Goal: Task Accomplishment & Management: Manage account settings

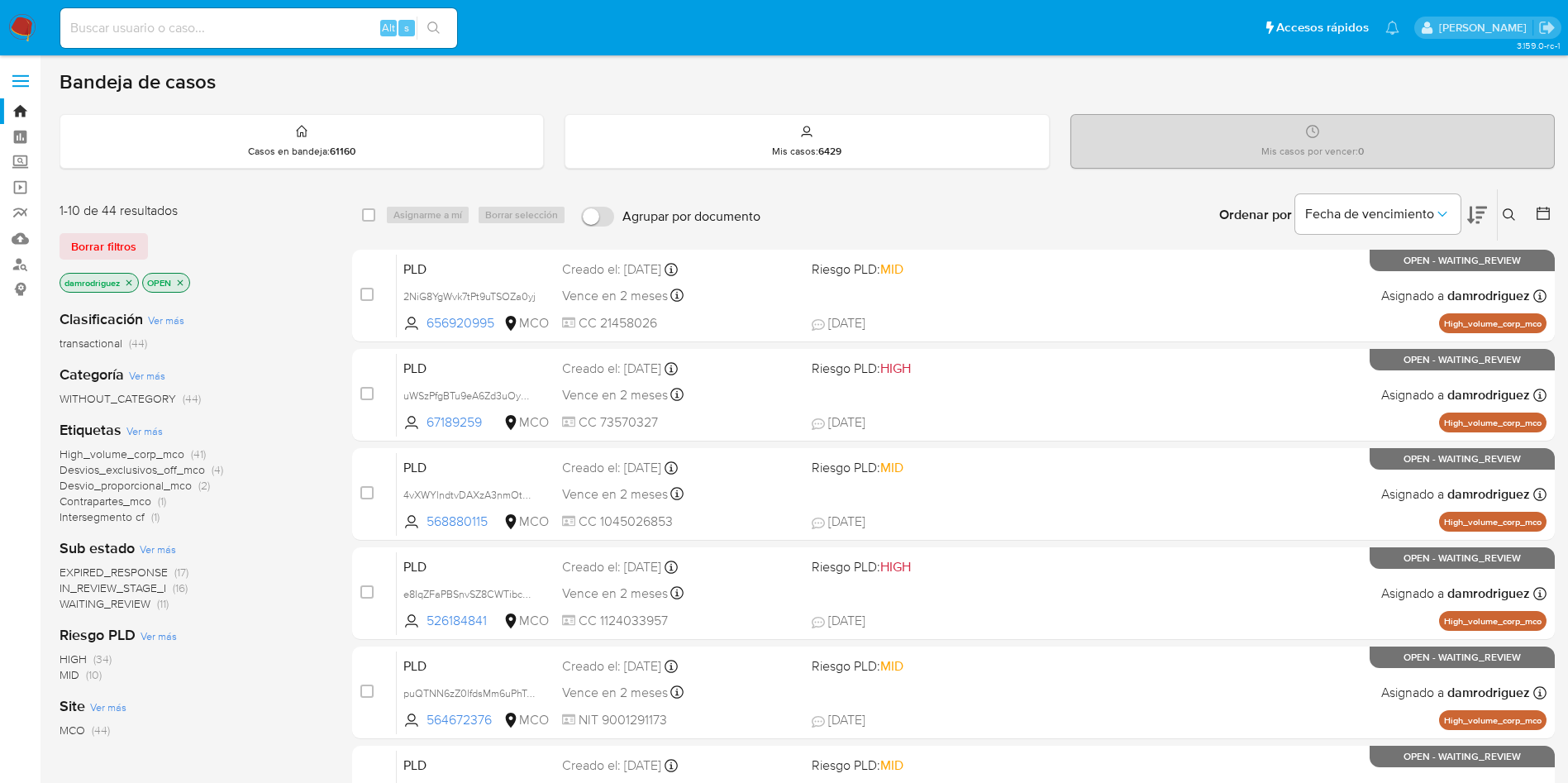
click at [1548, 208] on icon at bounding box center [1544, 214] width 13 height 13
click at [1541, 217] on icon at bounding box center [1544, 214] width 17 height 17
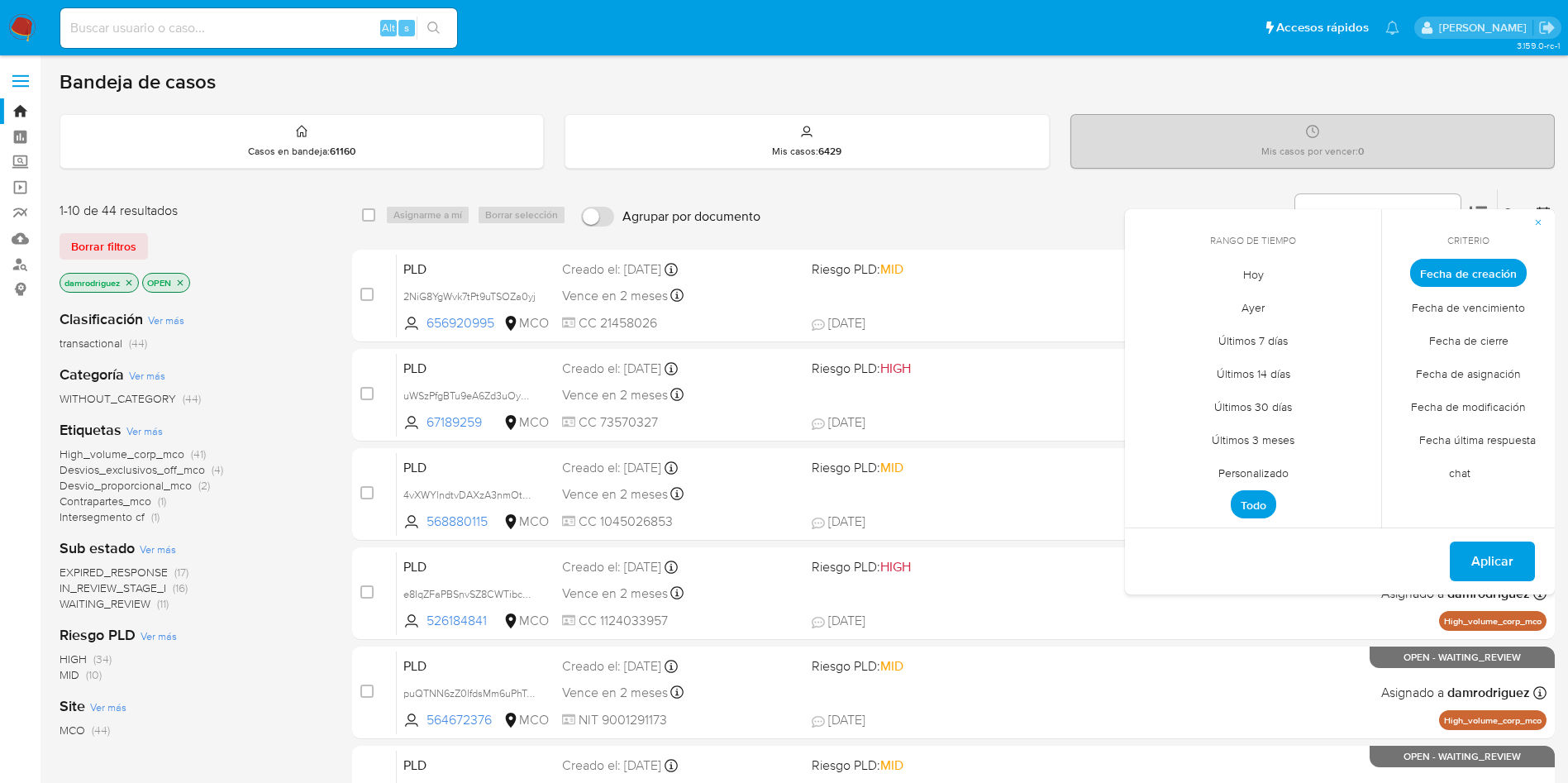
click at [1258, 474] on span "Personalizado" at bounding box center [1253, 472] width 105 height 33
click at [1145, 305] on icon "Mes anterior" at bounding box center [1151, 303] width 20 height 20
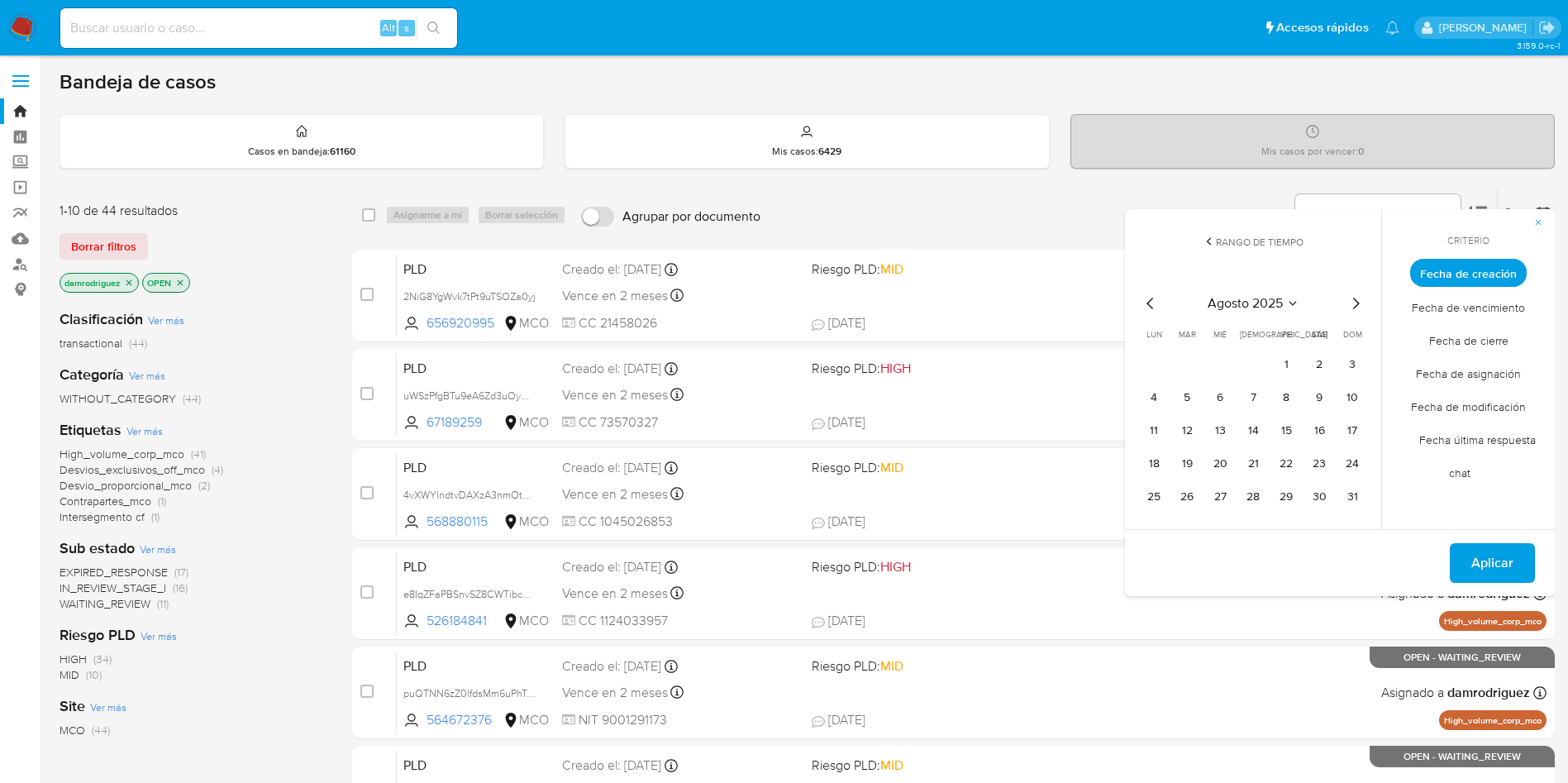
click at [1148, 302] on icon "Mes anterior" at bounding box center [1150, 303] width 7 height 12
click at [1248, 392] on button "10" at bounding box center [1253, 398] width 27 height 27
click at [1194, 428] on button "15" at bounding box center [1187, 430] width 27 height 27
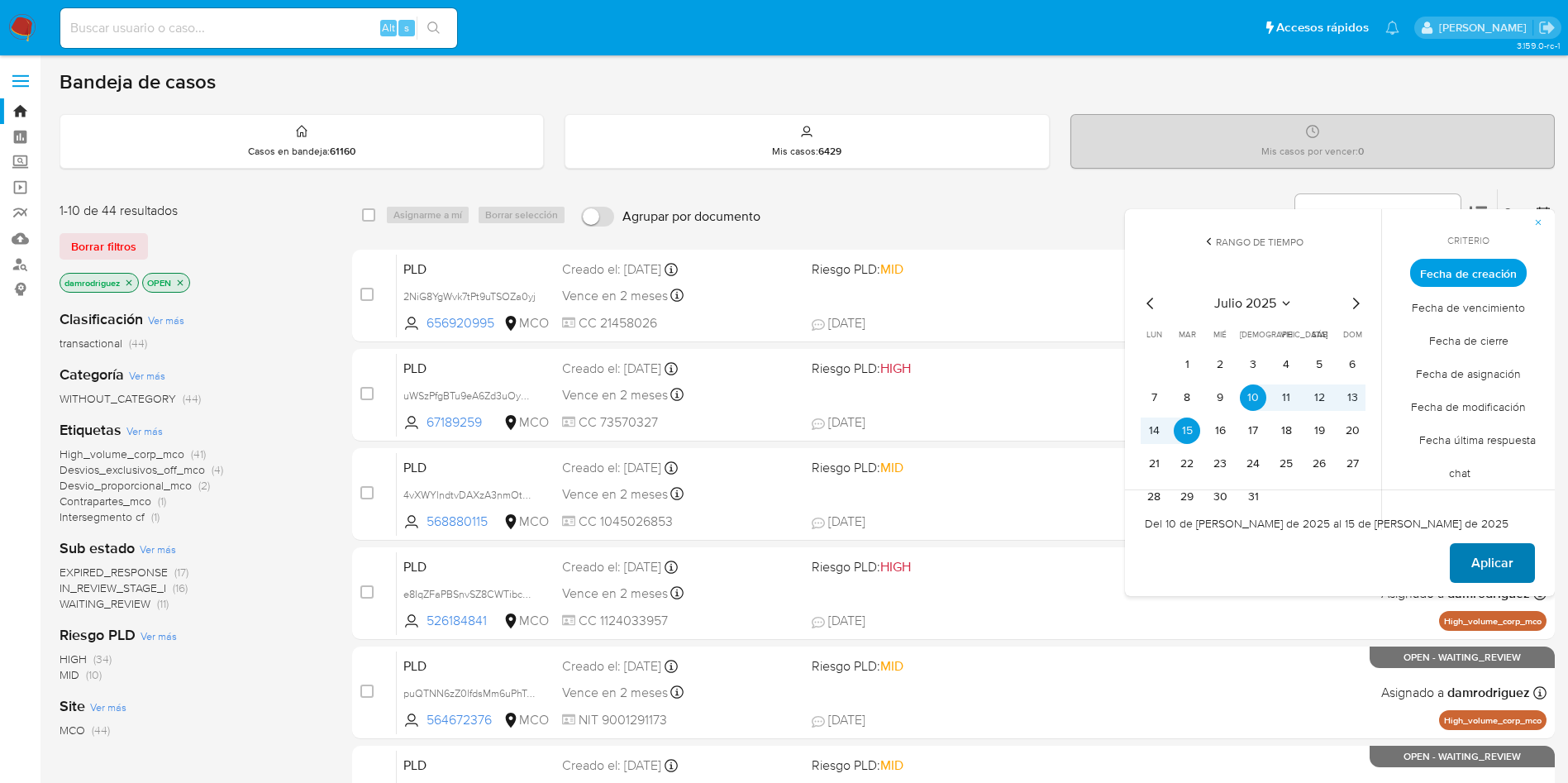
click at [1485, 552] on span "Aplicar" at bounding box center [1493, 562] width 42 height 36
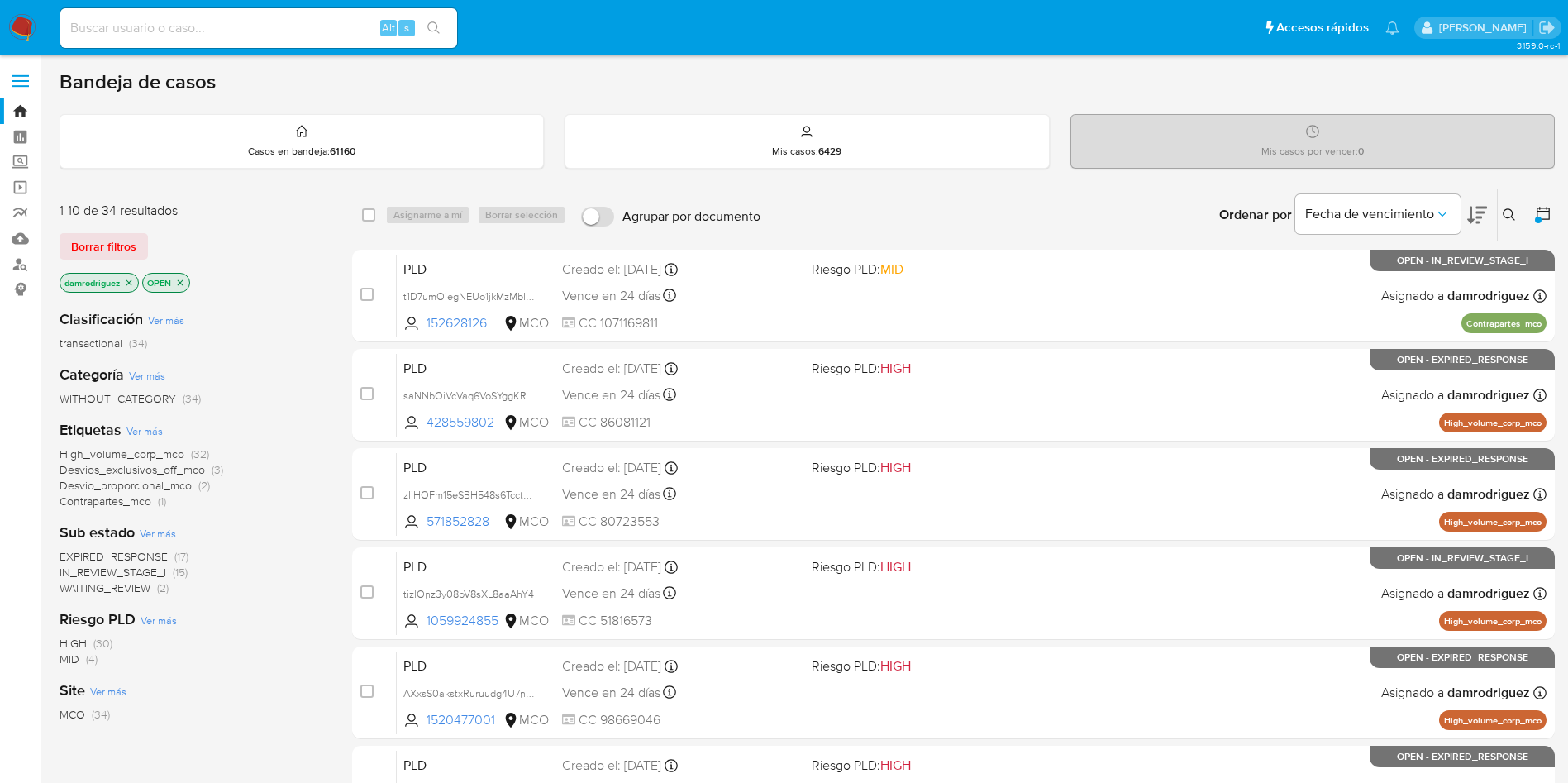
click at [130, 552] on span "EXPIRED_RESPONSE" at bounding box center [113, 556] width 108 height 17
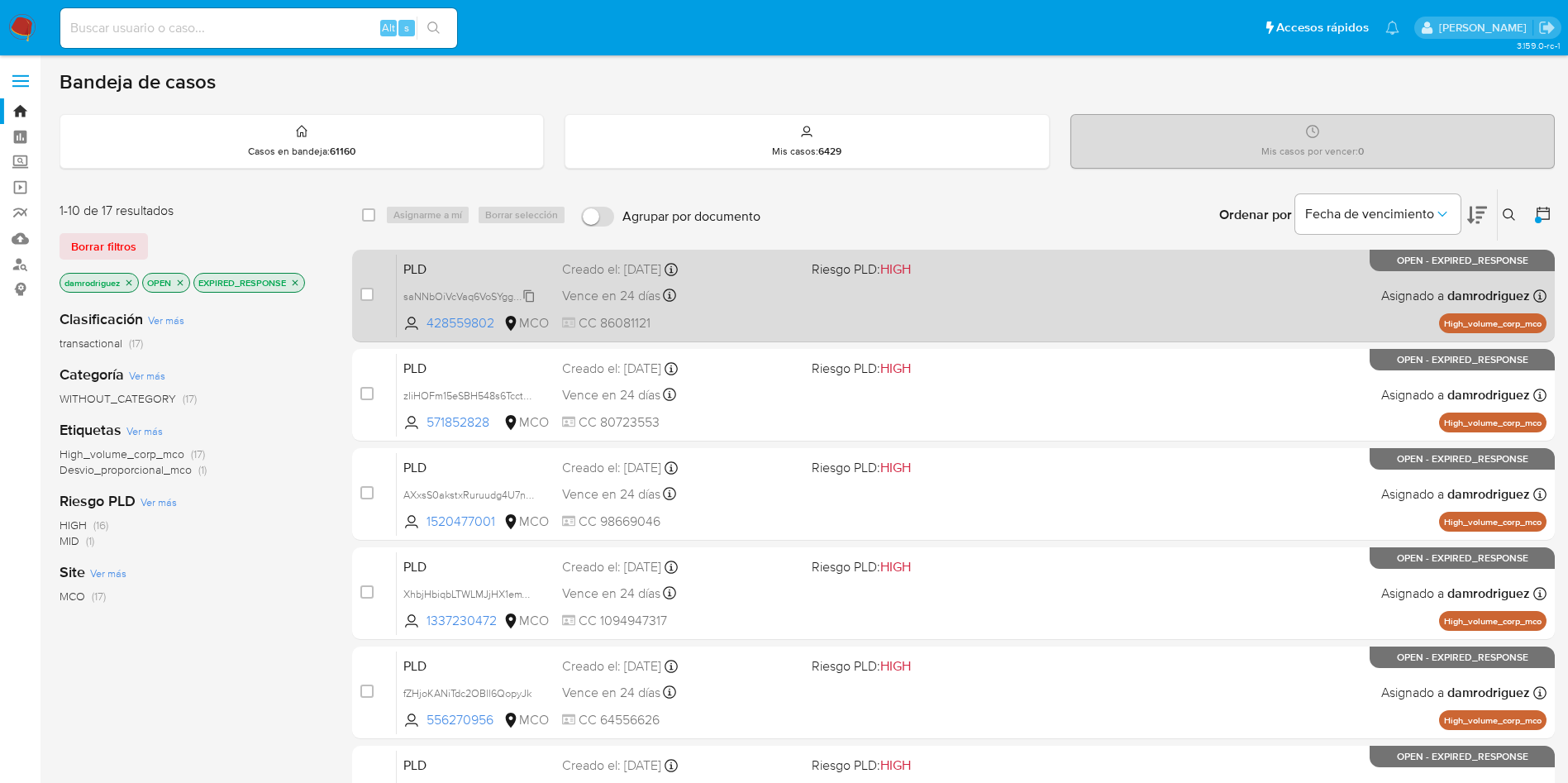
click at [493, 296] on span "saNNbOiVcVaq6VoSYggKRH4j" at bounding box center [473, 295] width 139 height 18
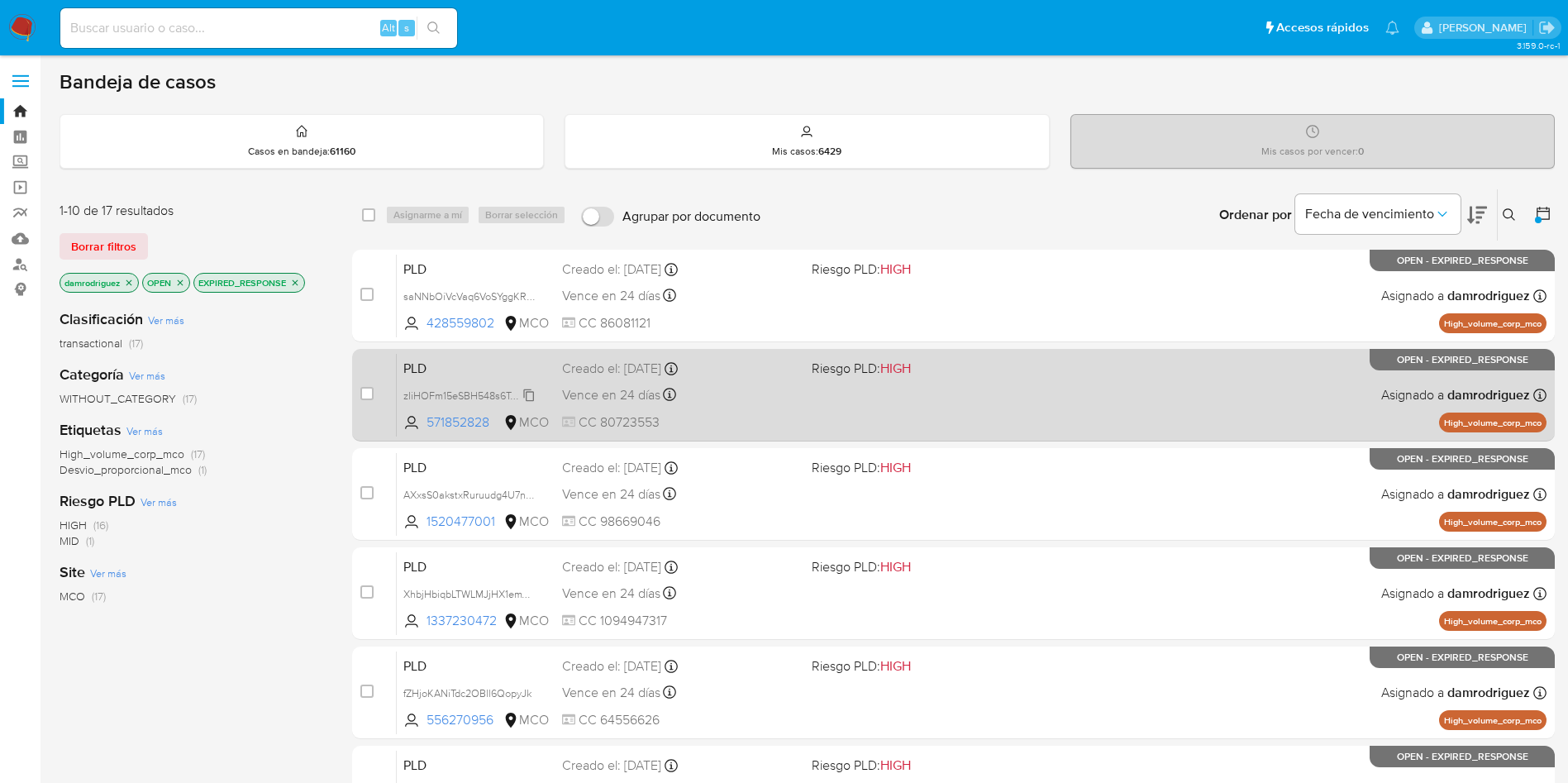
click at [491, 392] on span "zIiHOFm15eSBH548s6TcctYw" at bounding box center [470, 394] width 133 height 18
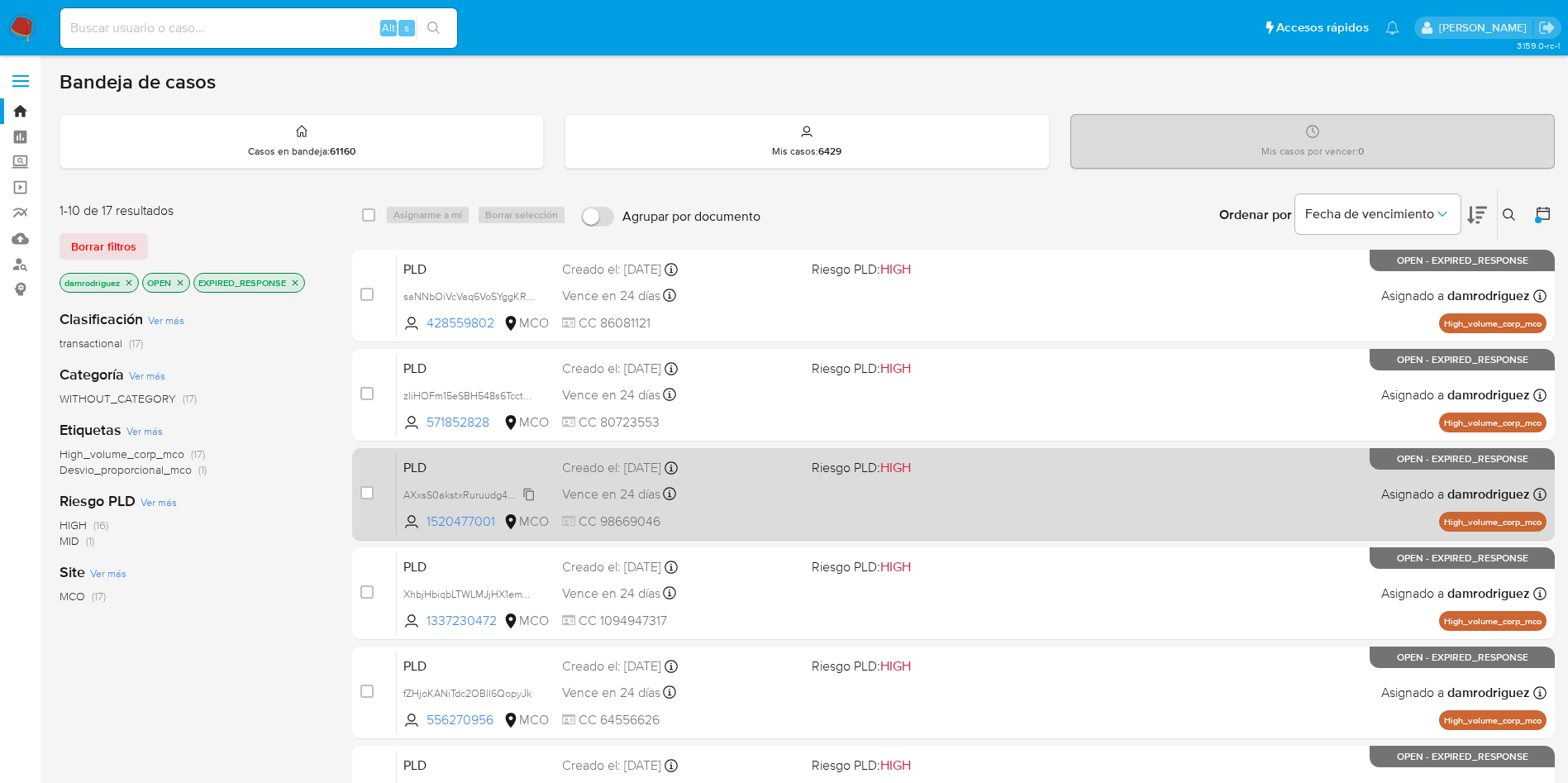
click at [489, 486] on span "AXxsS0akstxRuruudg4U7nyR" at bounding box center [471, 493] width 134 height 18
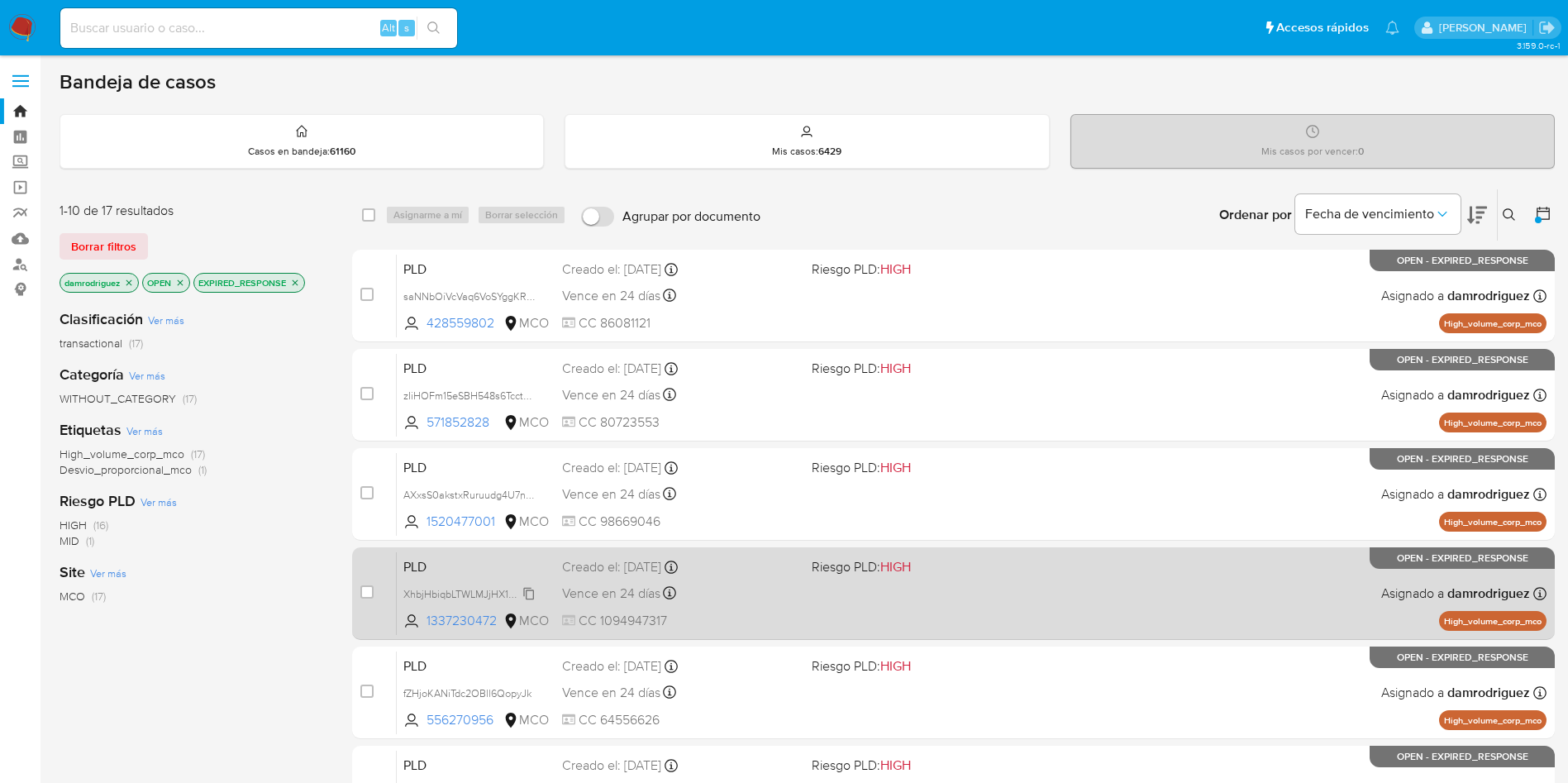
click at [476, 595] on span "XhbjHbiqbLTWLMJjHX1emYZx" at bounding box center [472, 593] width 136 height 18
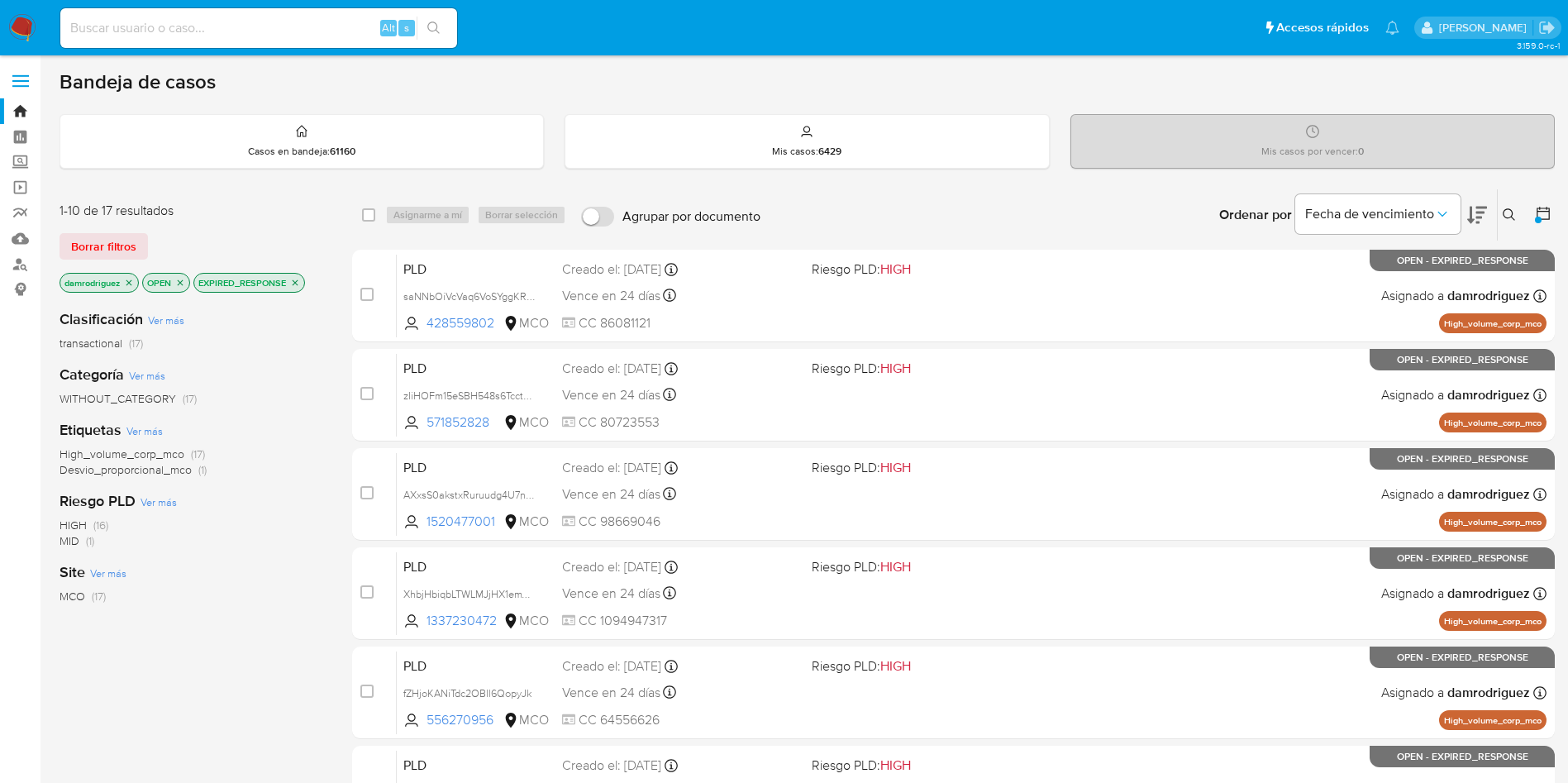
click at [297, 23] on input at bounding box center [259, 28] width 397 height 22
paste input "saNNbOiVcVaq6VoSYggKRH4j"
type input "saNNbOiVcVaq6VoSYggKRH4j"
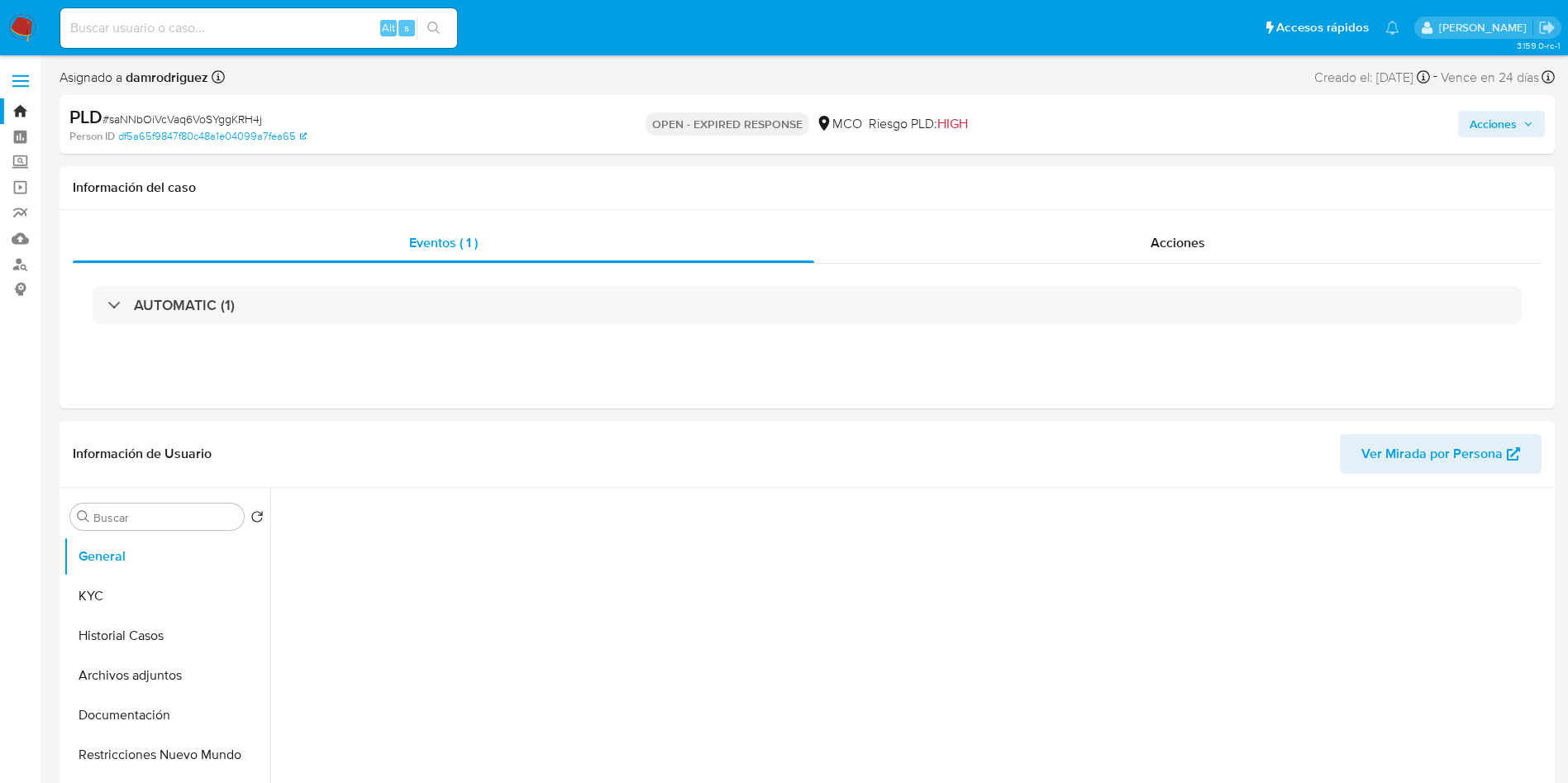
select select "10"
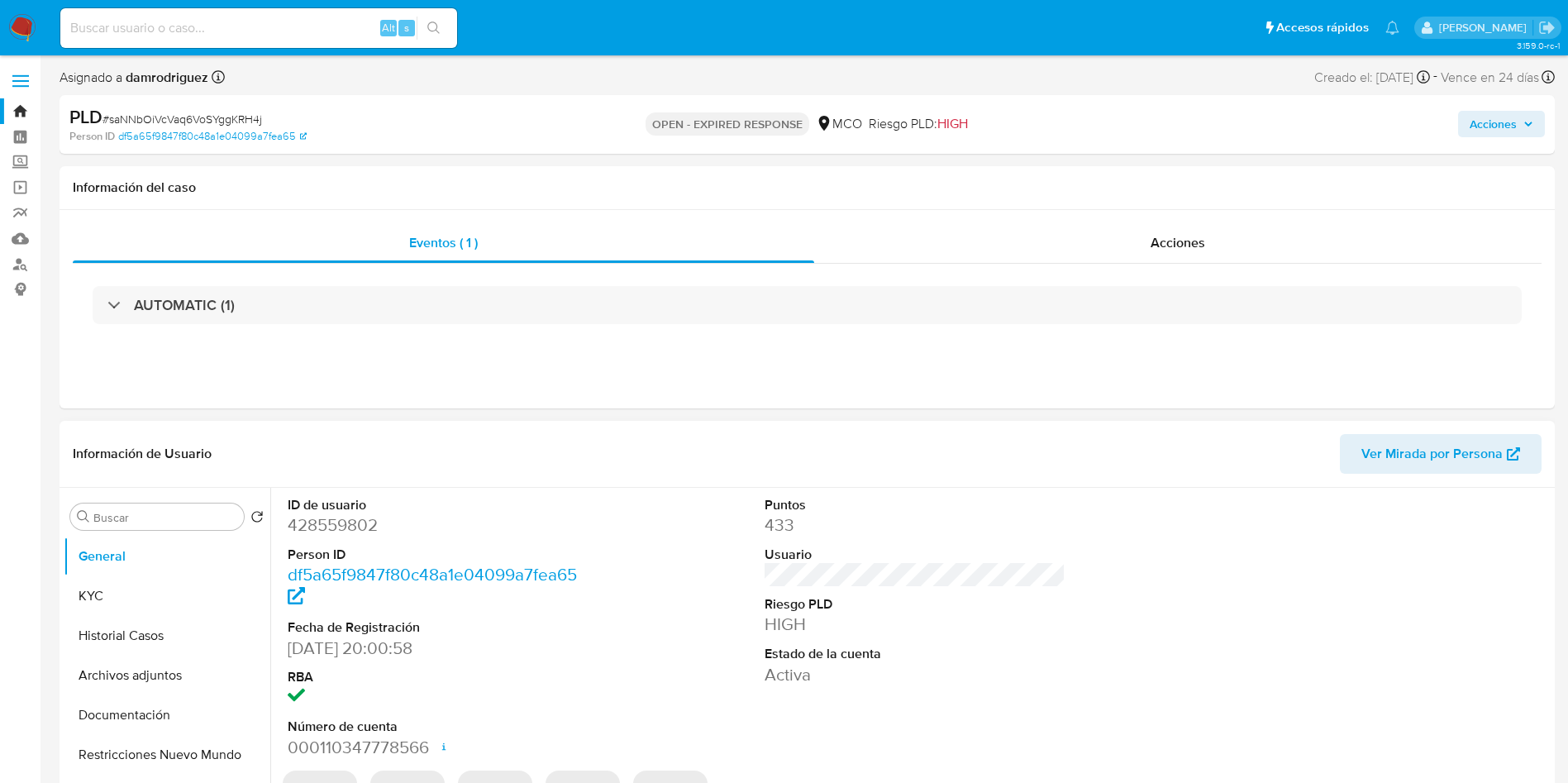
click at [338, 528] on dd "428559802" at bounding box center [438, 525] width 302 height 23
copy dd "428559802"
click at [351, 515] on dd "428559802" at bounding box center [438, 525] width 302 height 23
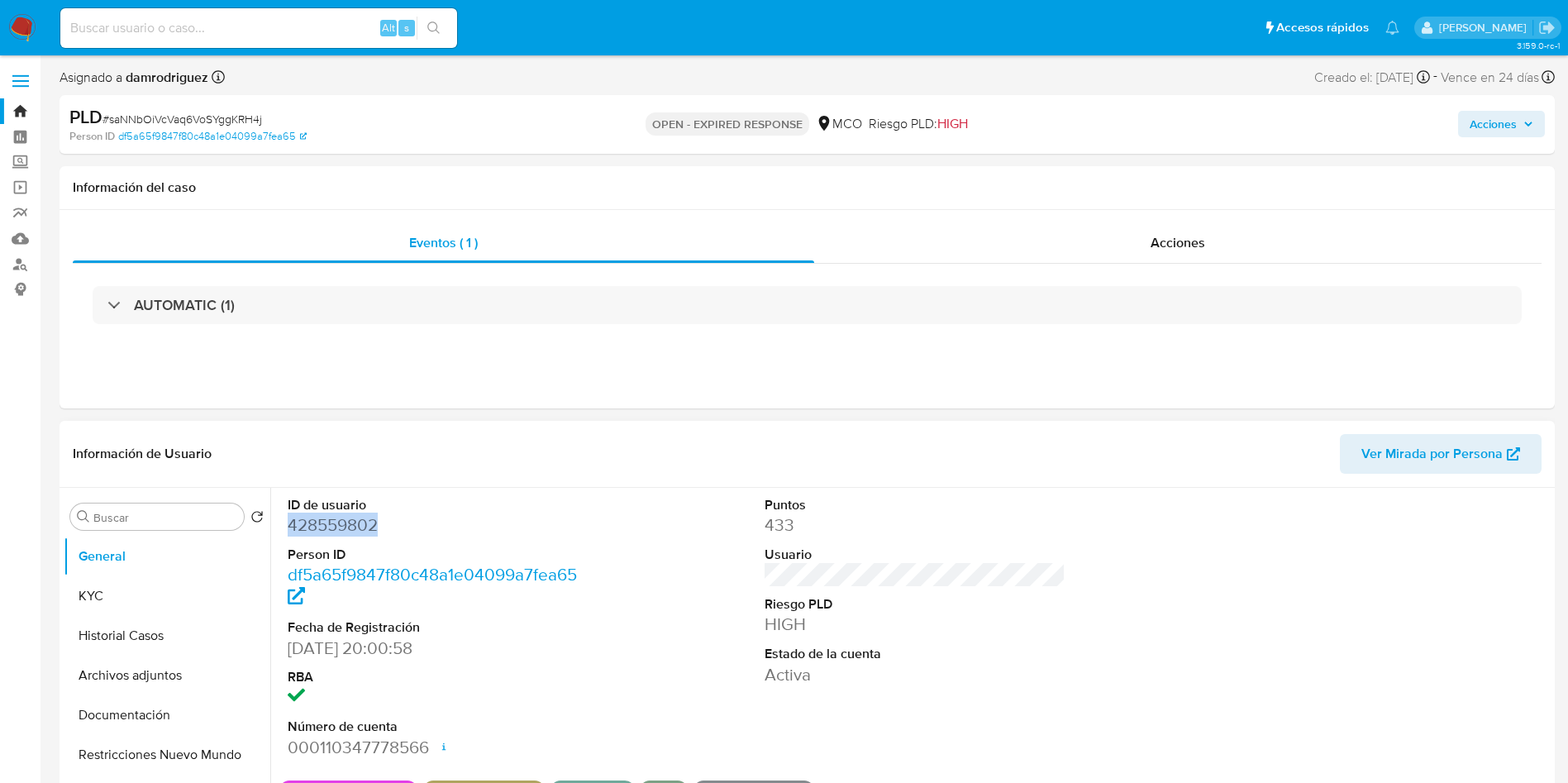
click at [351, 515] on dd "428559802" at bounding box center [438, 525] width 302 height 23
copy dd "428559802"
drag, startPoint x: 23, startPoint y: 32, endPoint x: 76, endPoint y: 19, distance: 54.6
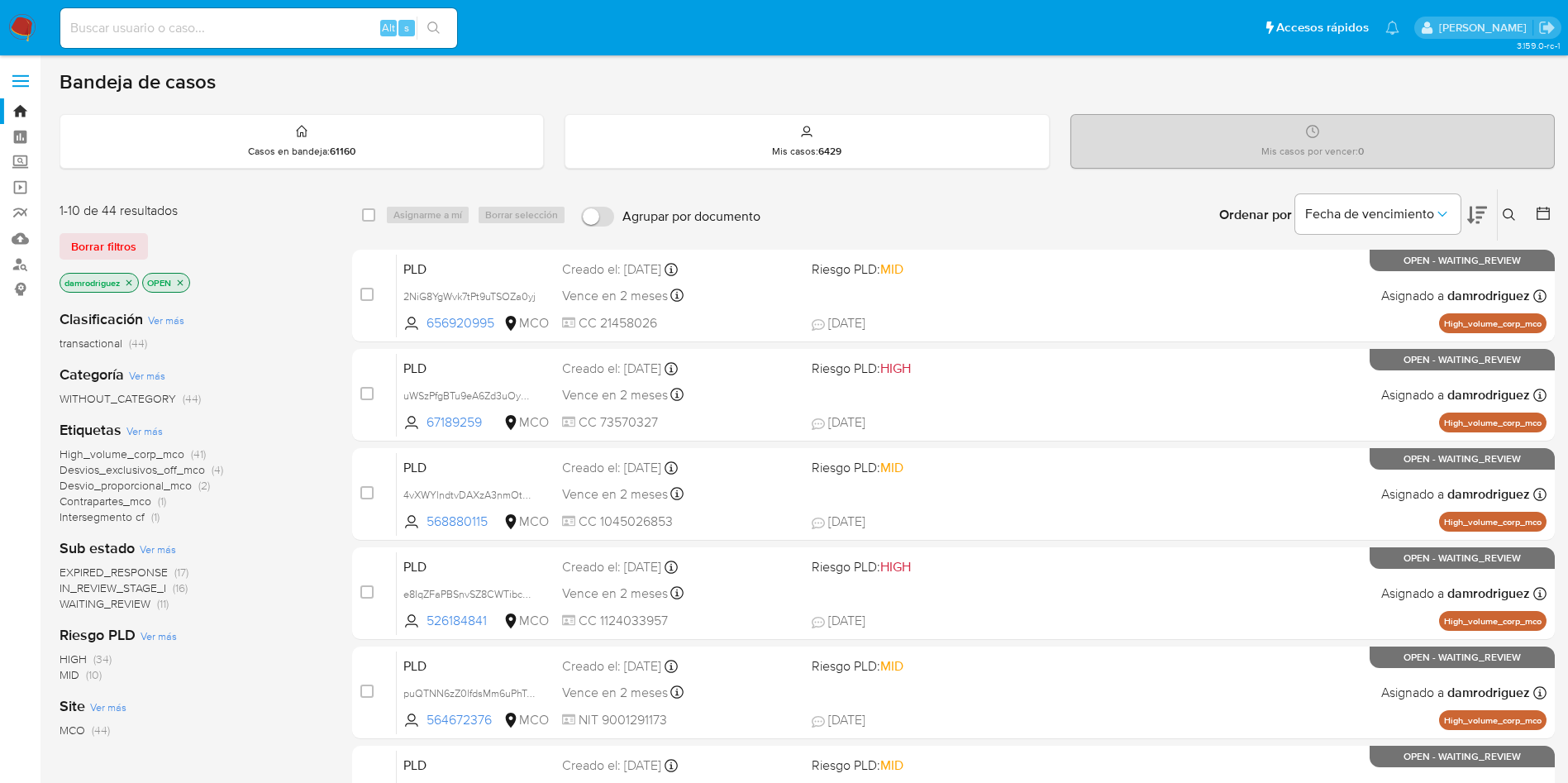
click at [1514, 212] on icon at bounding box center [1509, 215] width 13 height 13
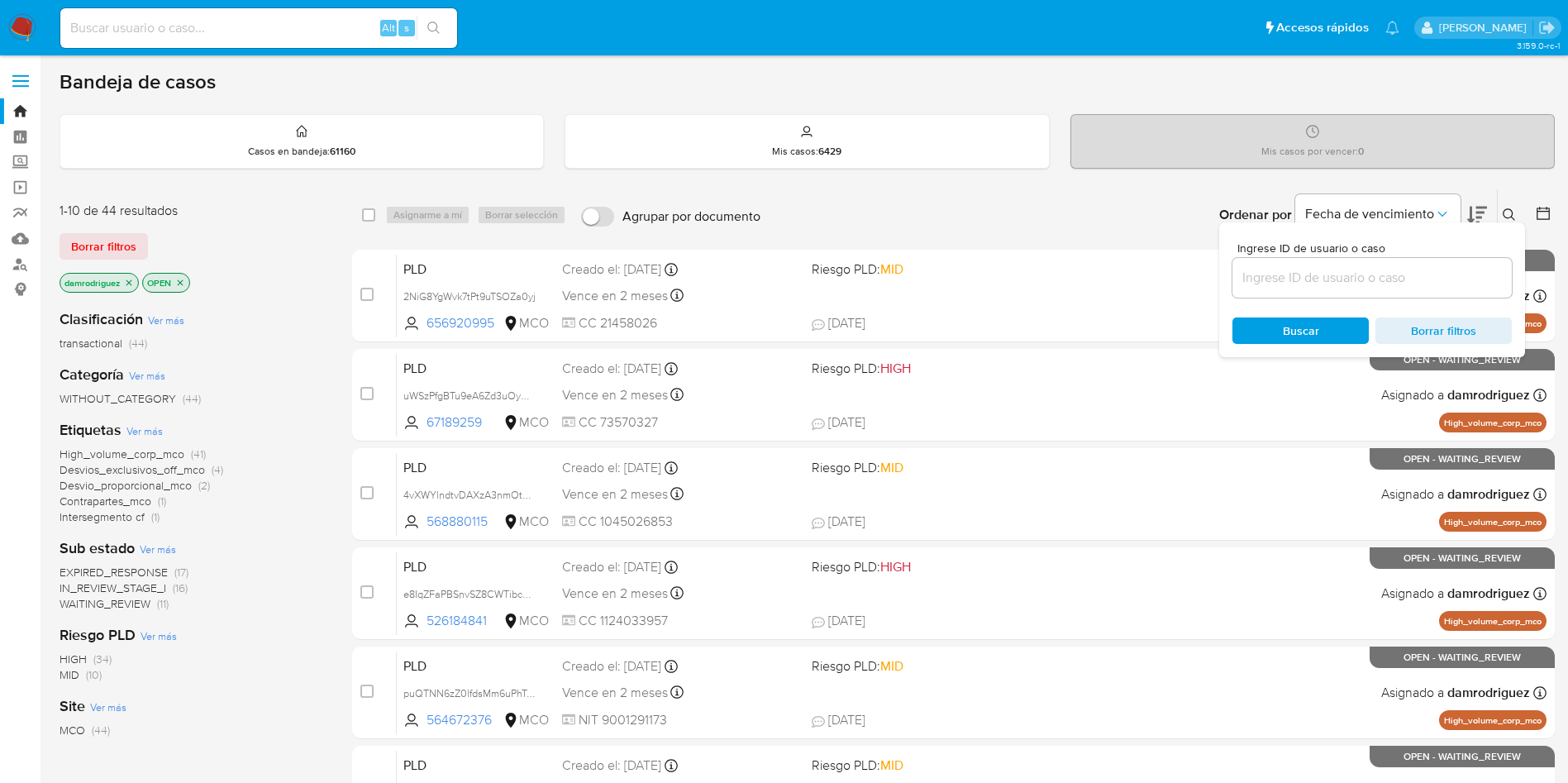
click at [1367, 281] on input at bounding box center [1372, 278] width 280 height 22
type input "saNNbOiVcVaq6VoSYggKRH4j"
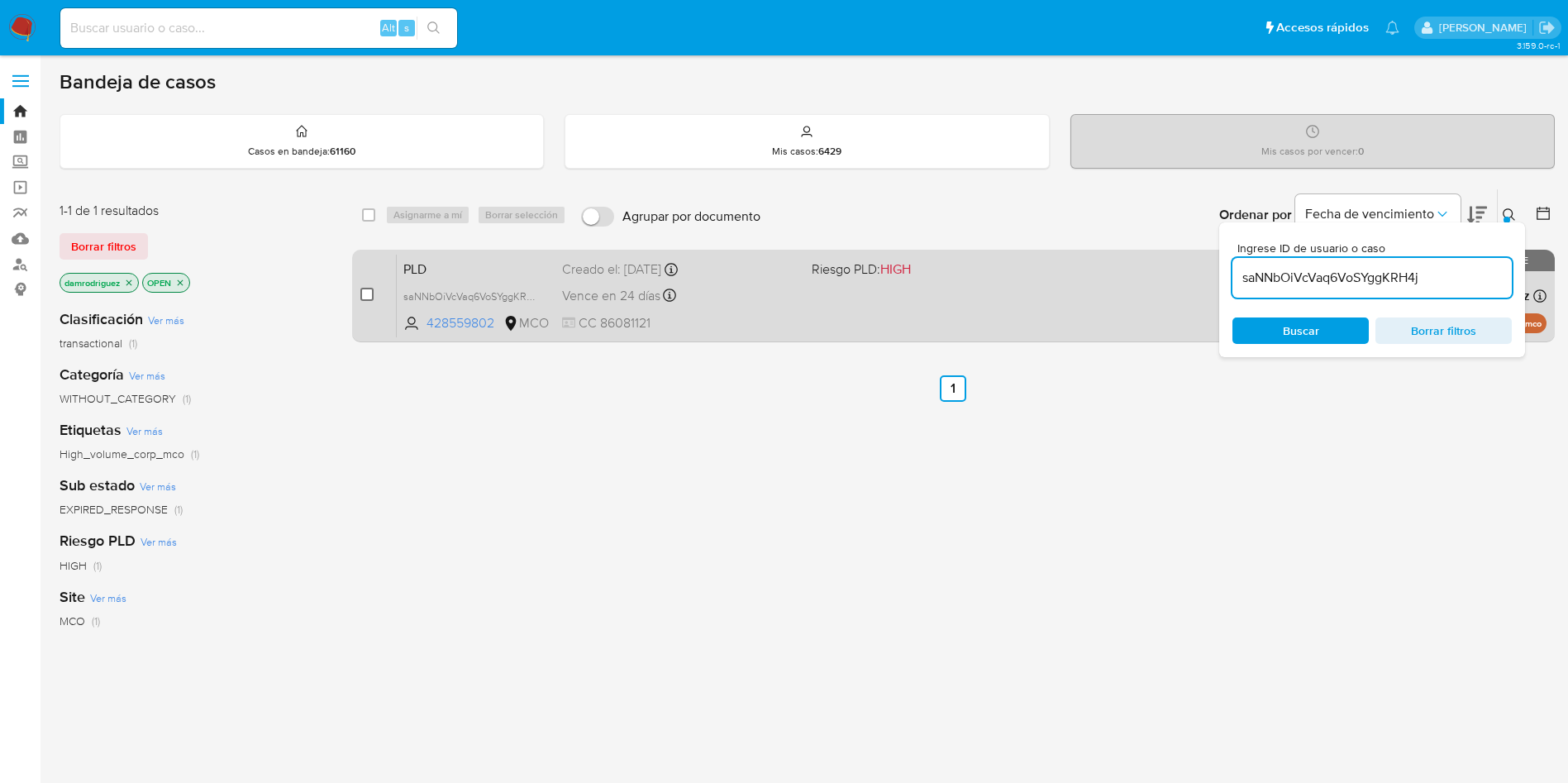
click at [367, 292] on input "checkbox" at bounding box center [367, 294] width 13 height 13
checkbox input "true"
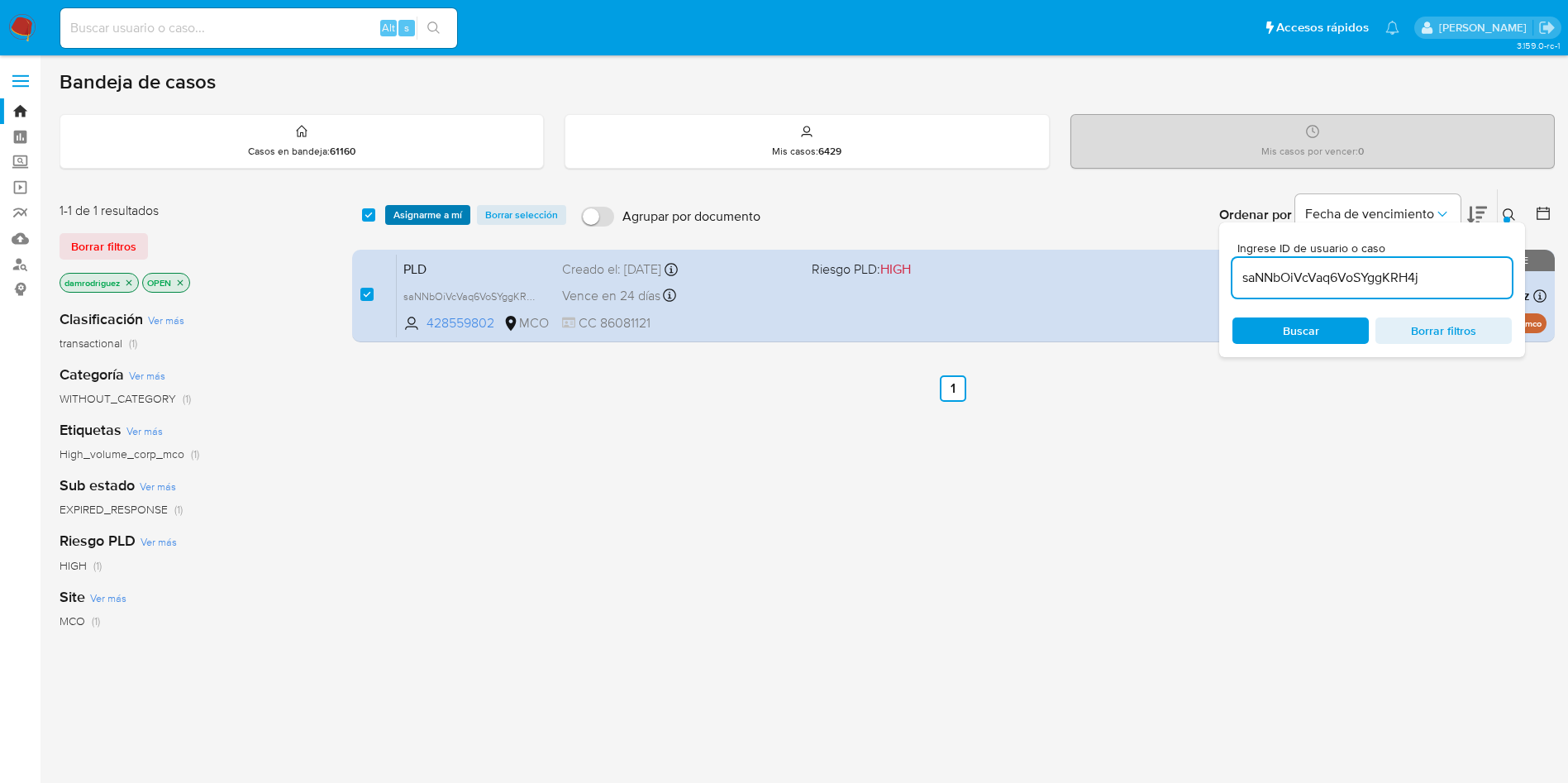
click at [434, 219] on span "Asignarme a mí" at bounding box center [428, 215] width 69 height 17
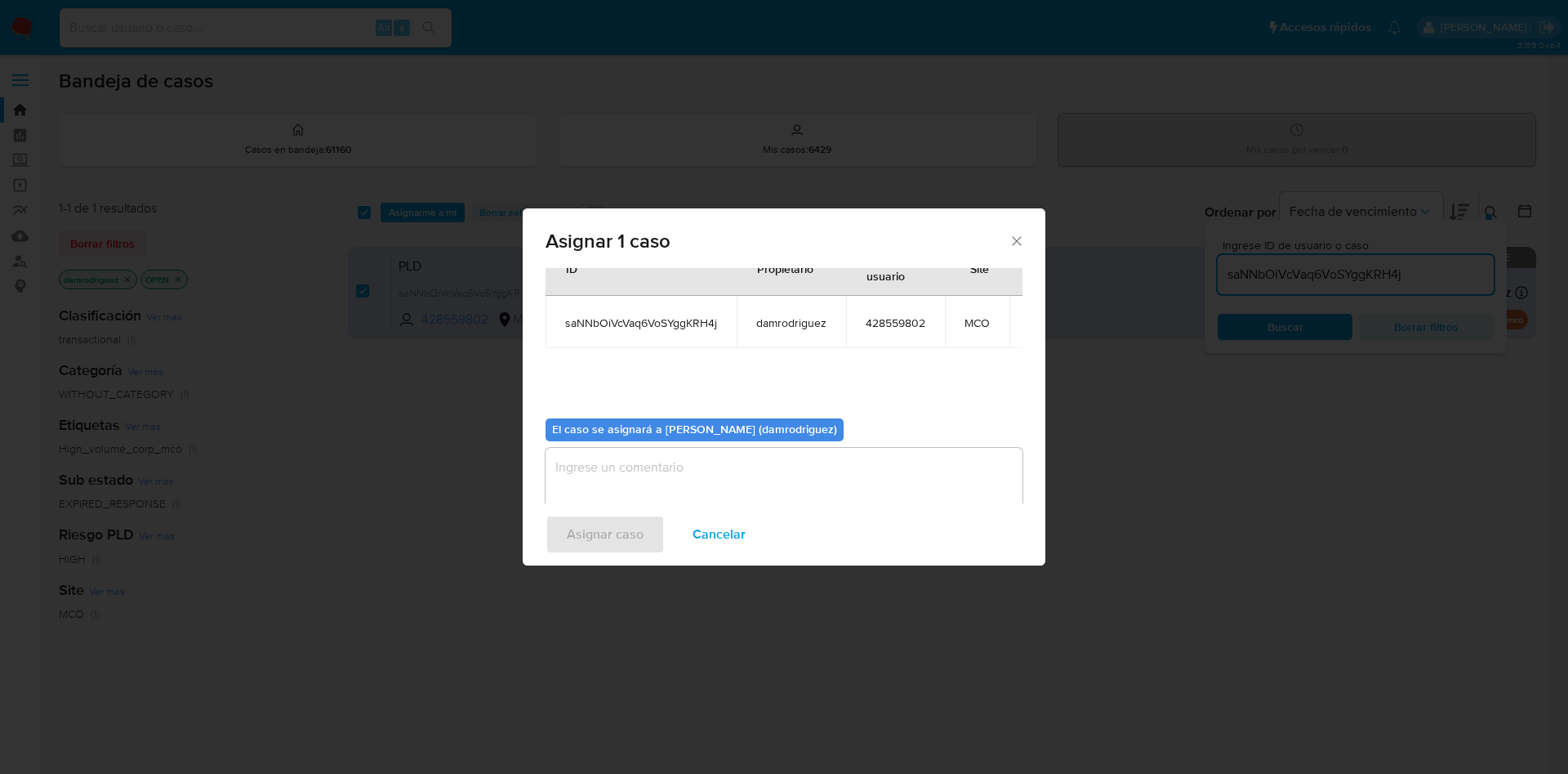
scroll to position [103, 0]
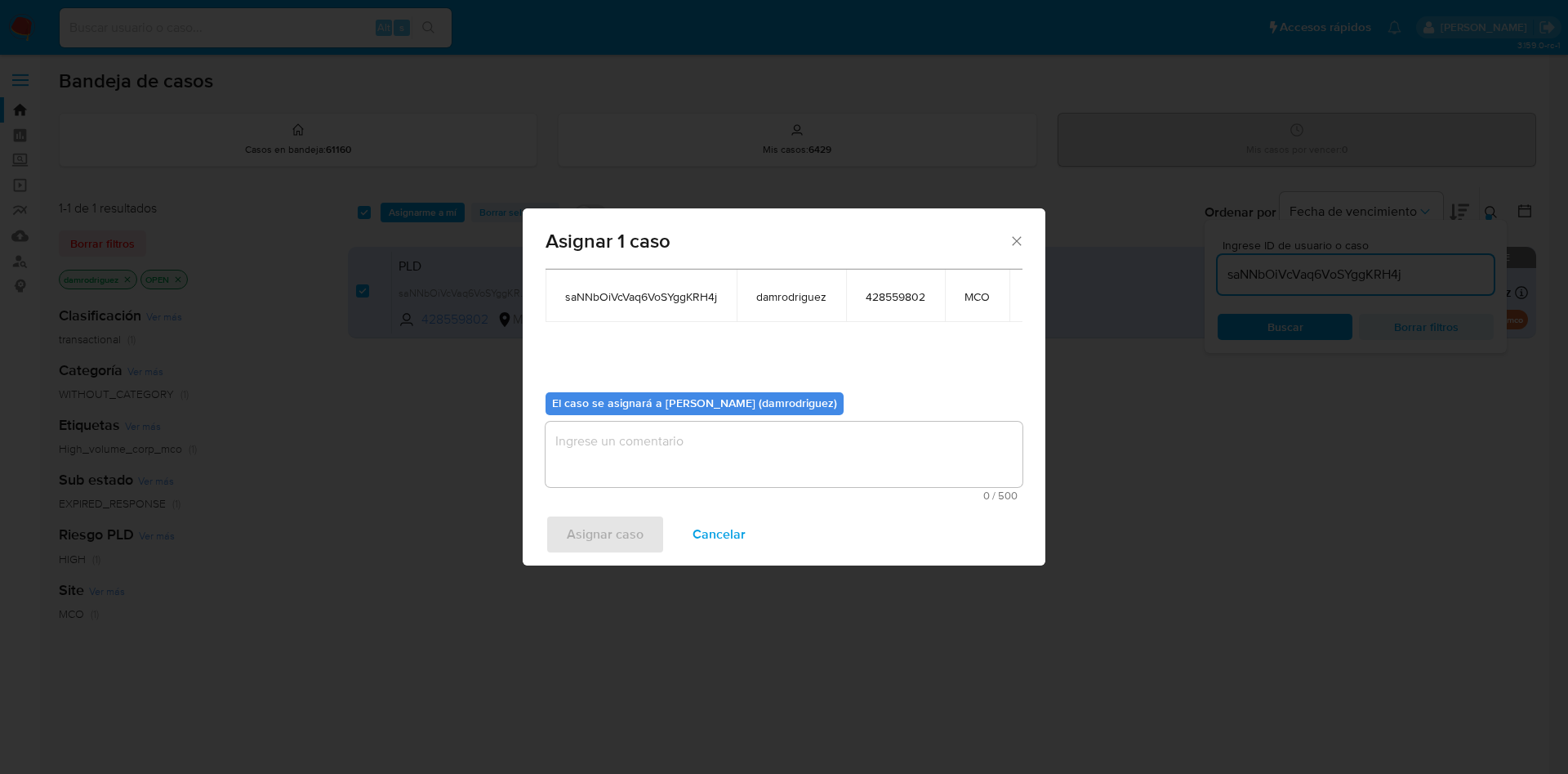
click at [637, 435] on textarea "assign-modal" at bounding box center [784, 454] width 477 height 65
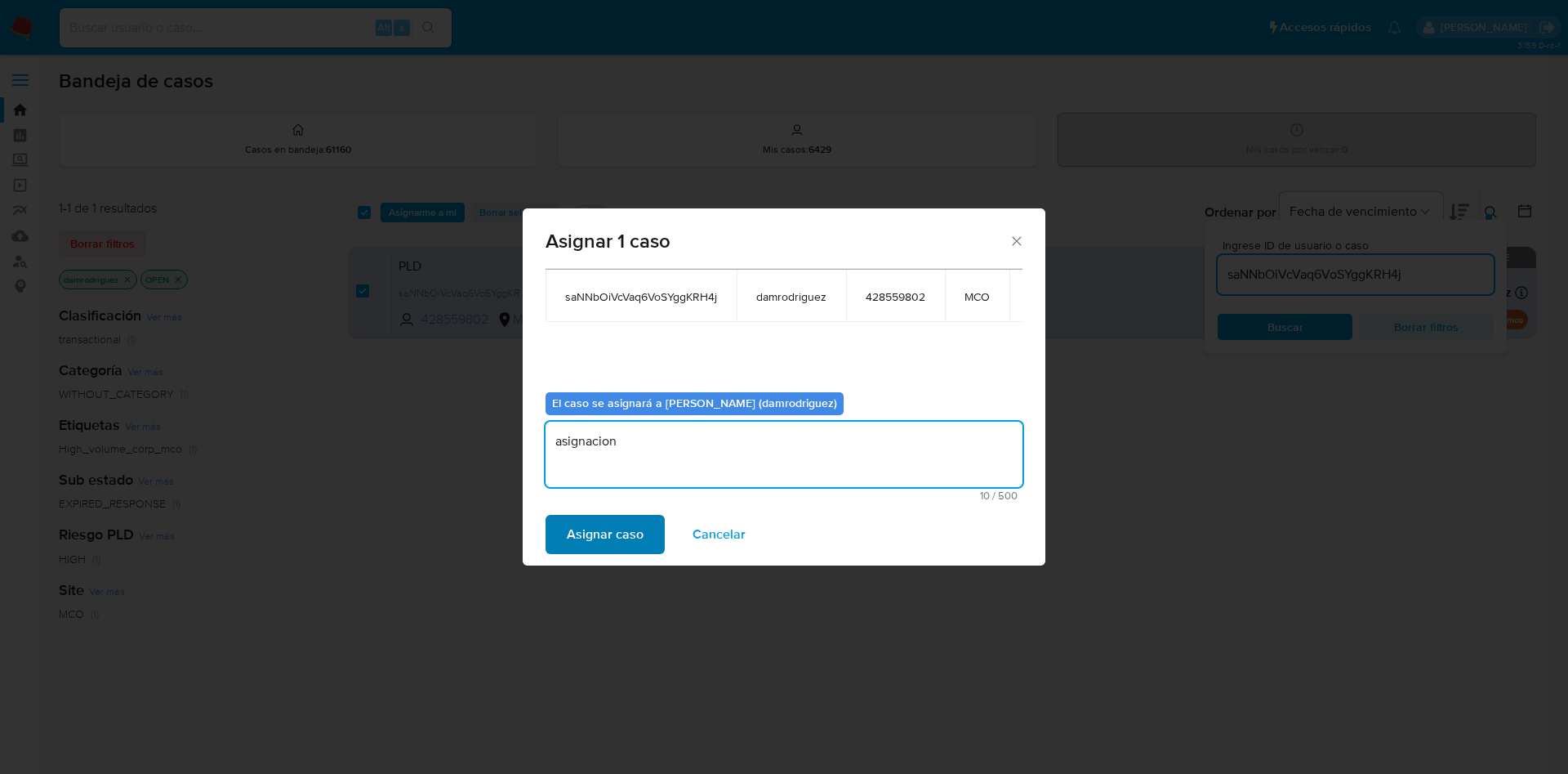
type textarea "asignacion"
click at [611, 534] on span "Asignar caso" at bounding box center [605, 534] width 77 height 36
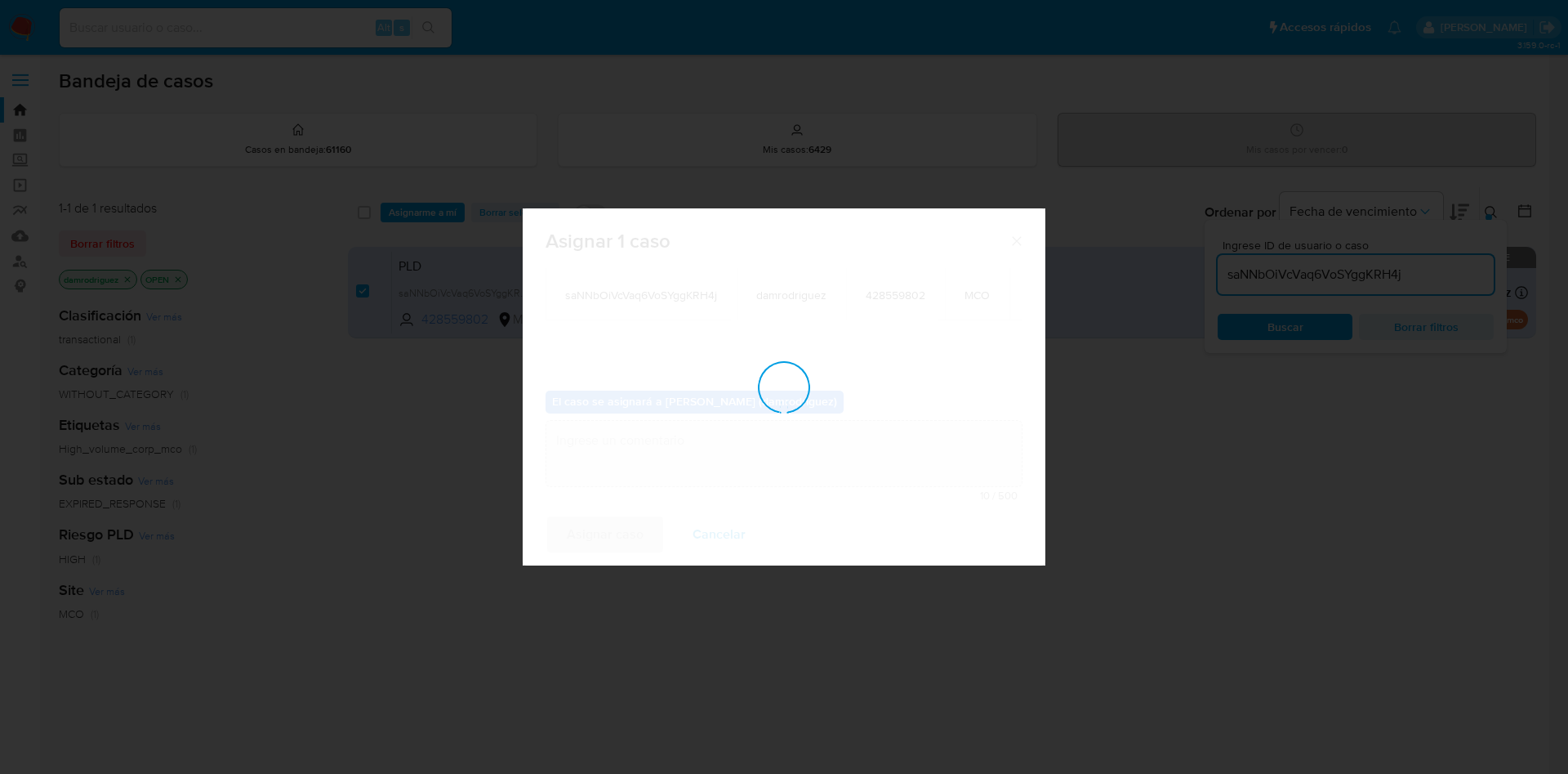
checkbox input "false"
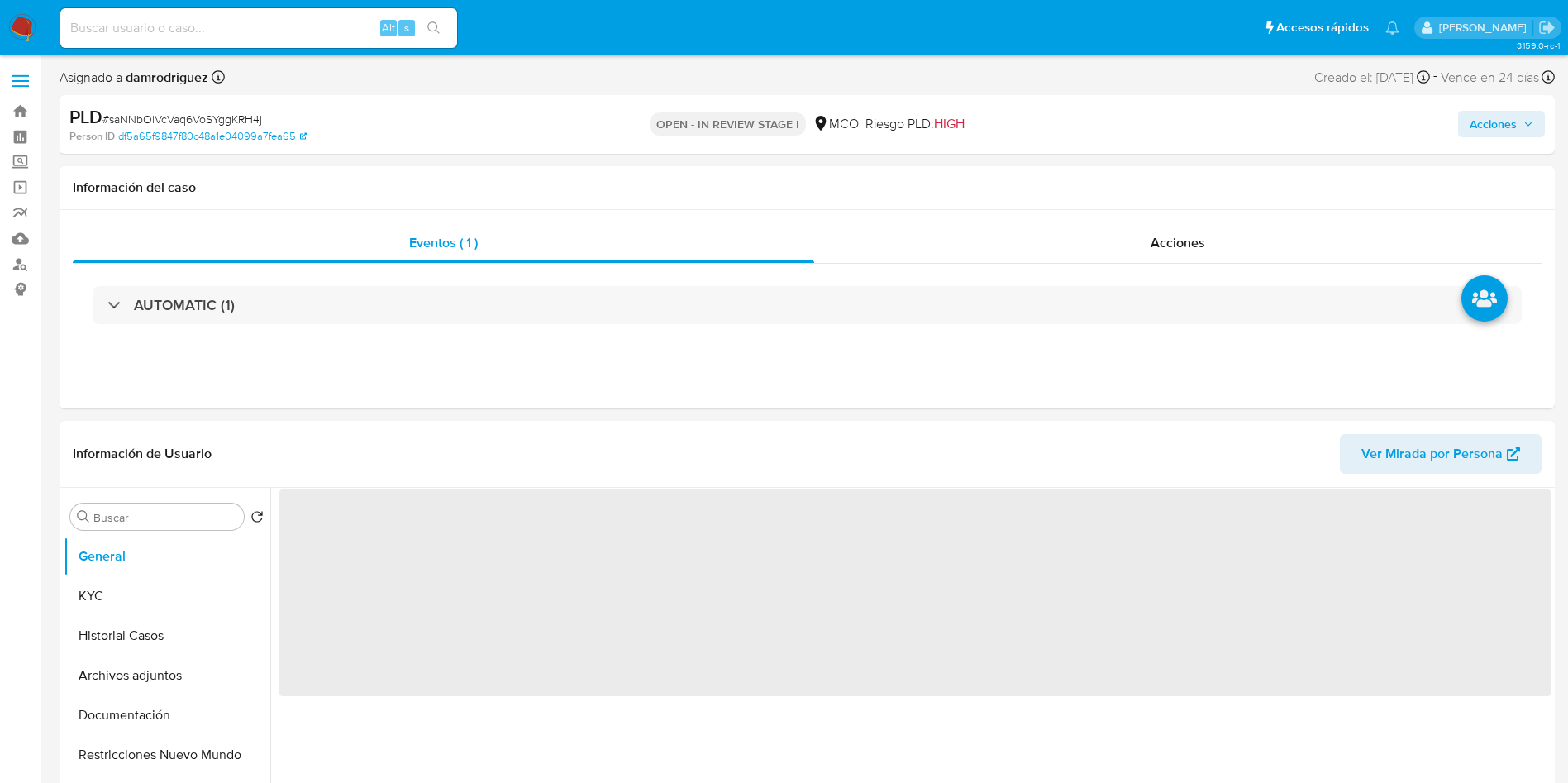
select select "10"
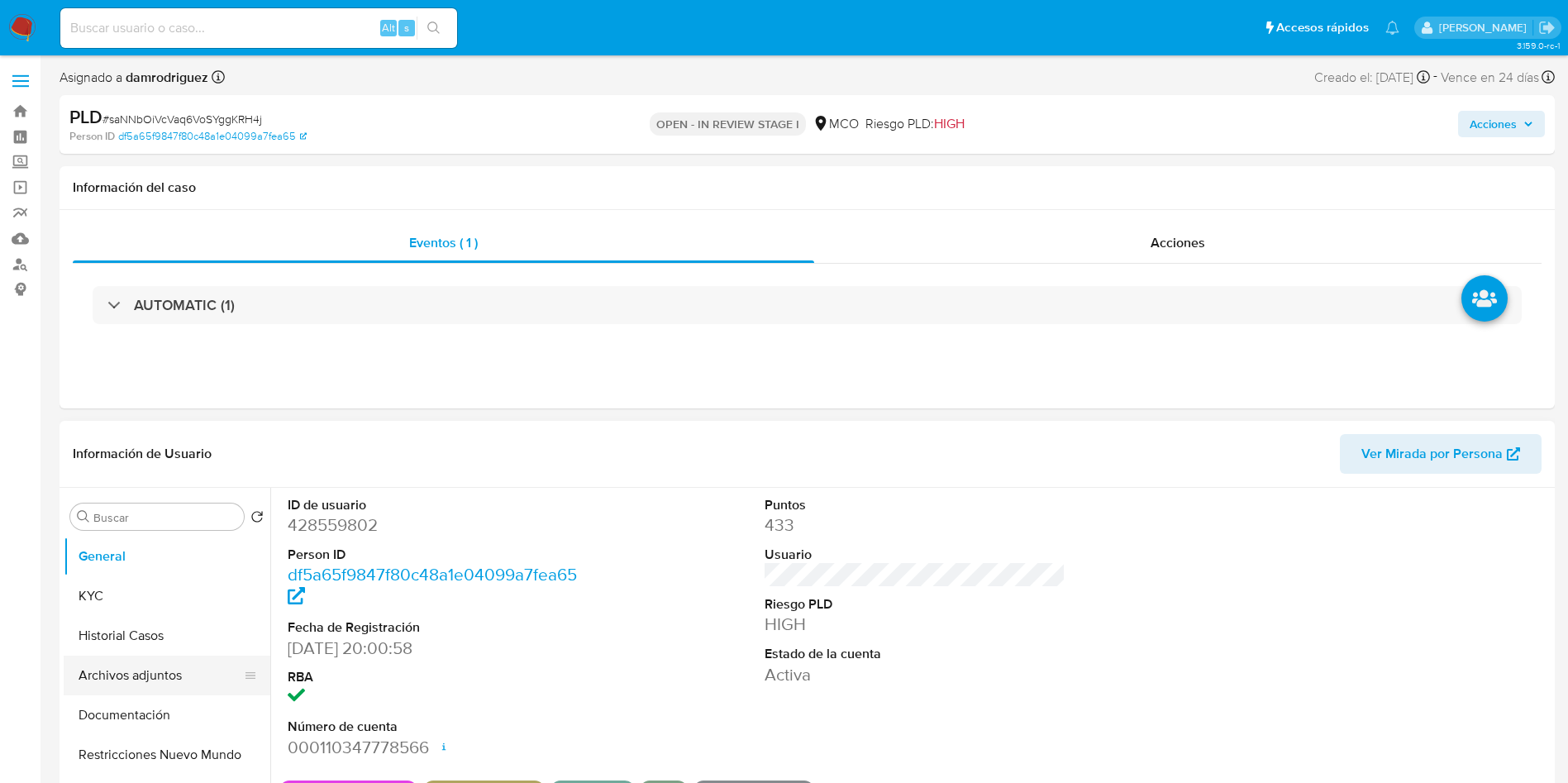
click at [117, 663] on button "Archivos adjuntos" at bounding box center [160, 675] width 193 height 39
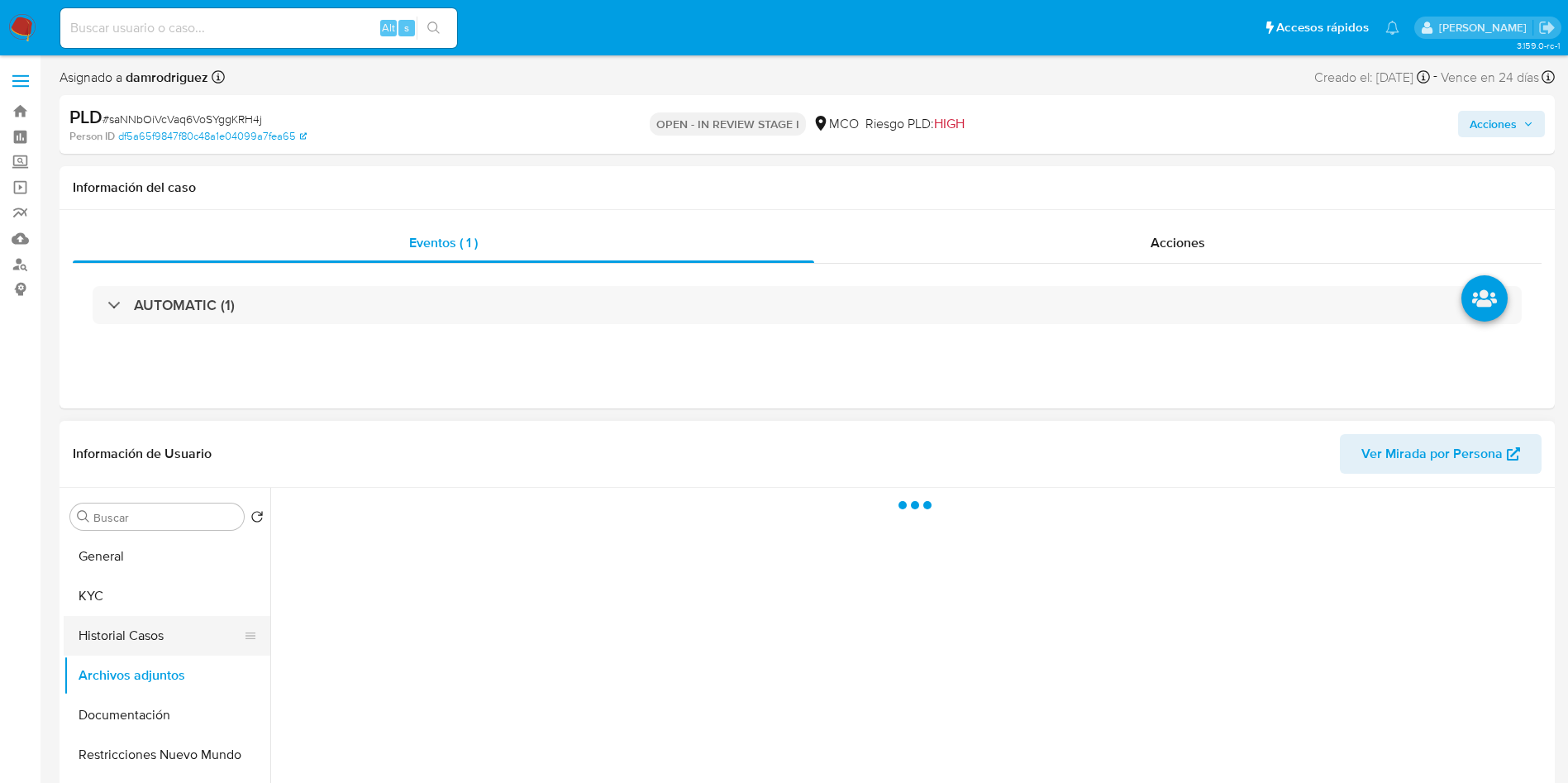
click at [117, 651] on button "Historial Casos" at bounding box center [160, 635] width 193 height 39
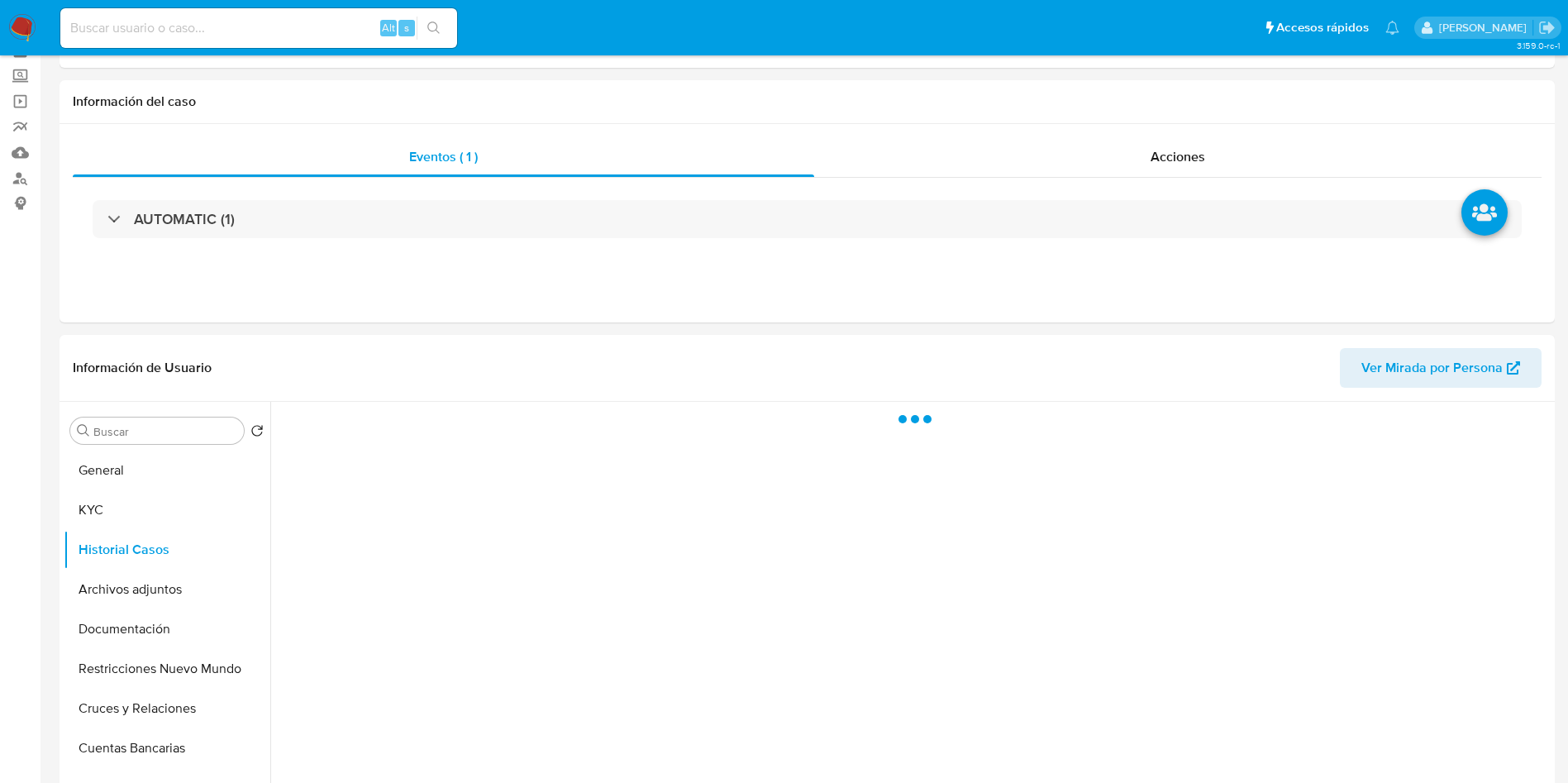
scroll to position [124, 0]
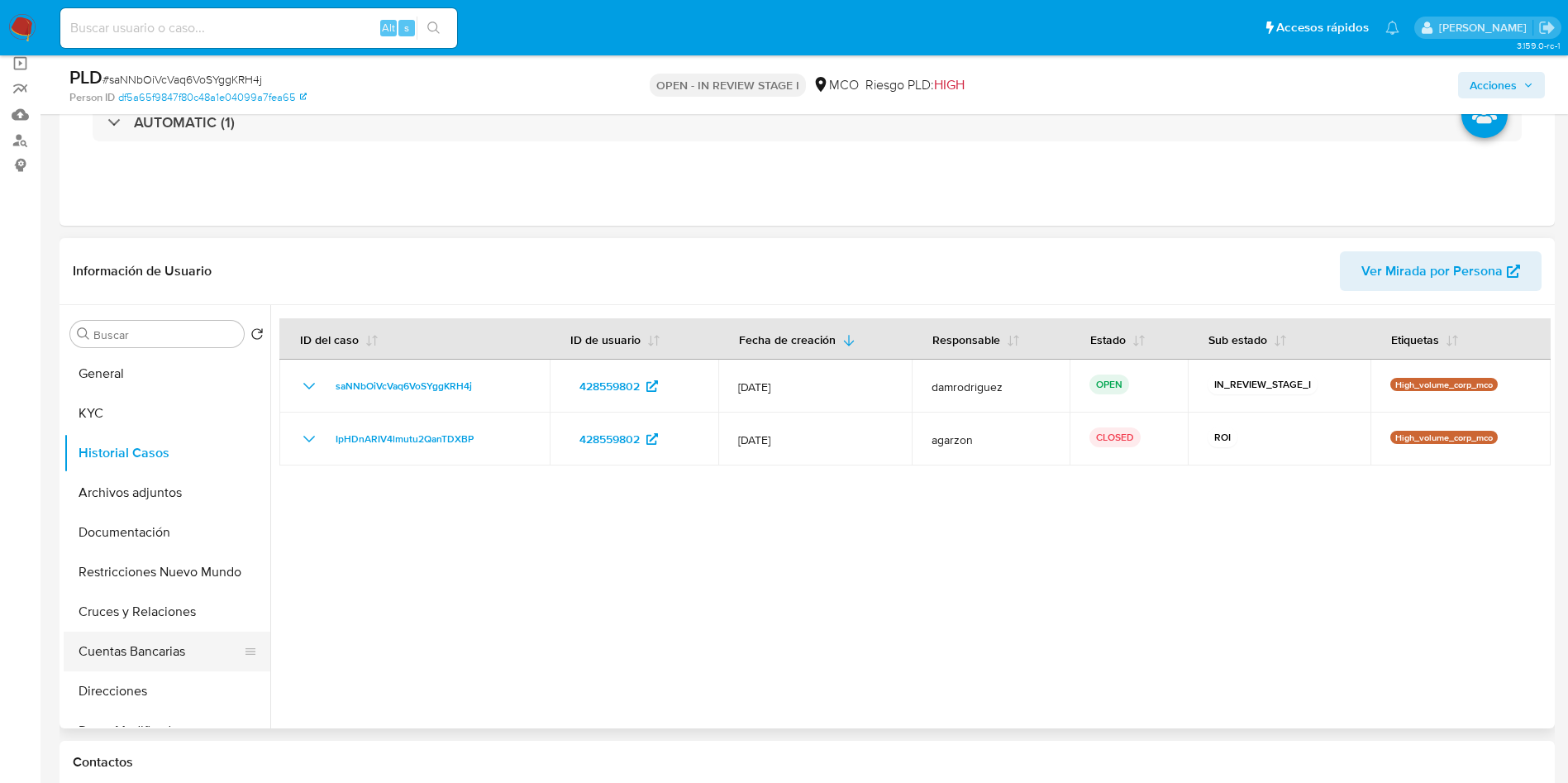
click at [142, 649] on button "Cuentas Bancarias" at bounding box center [160, 651] width 193 height 39
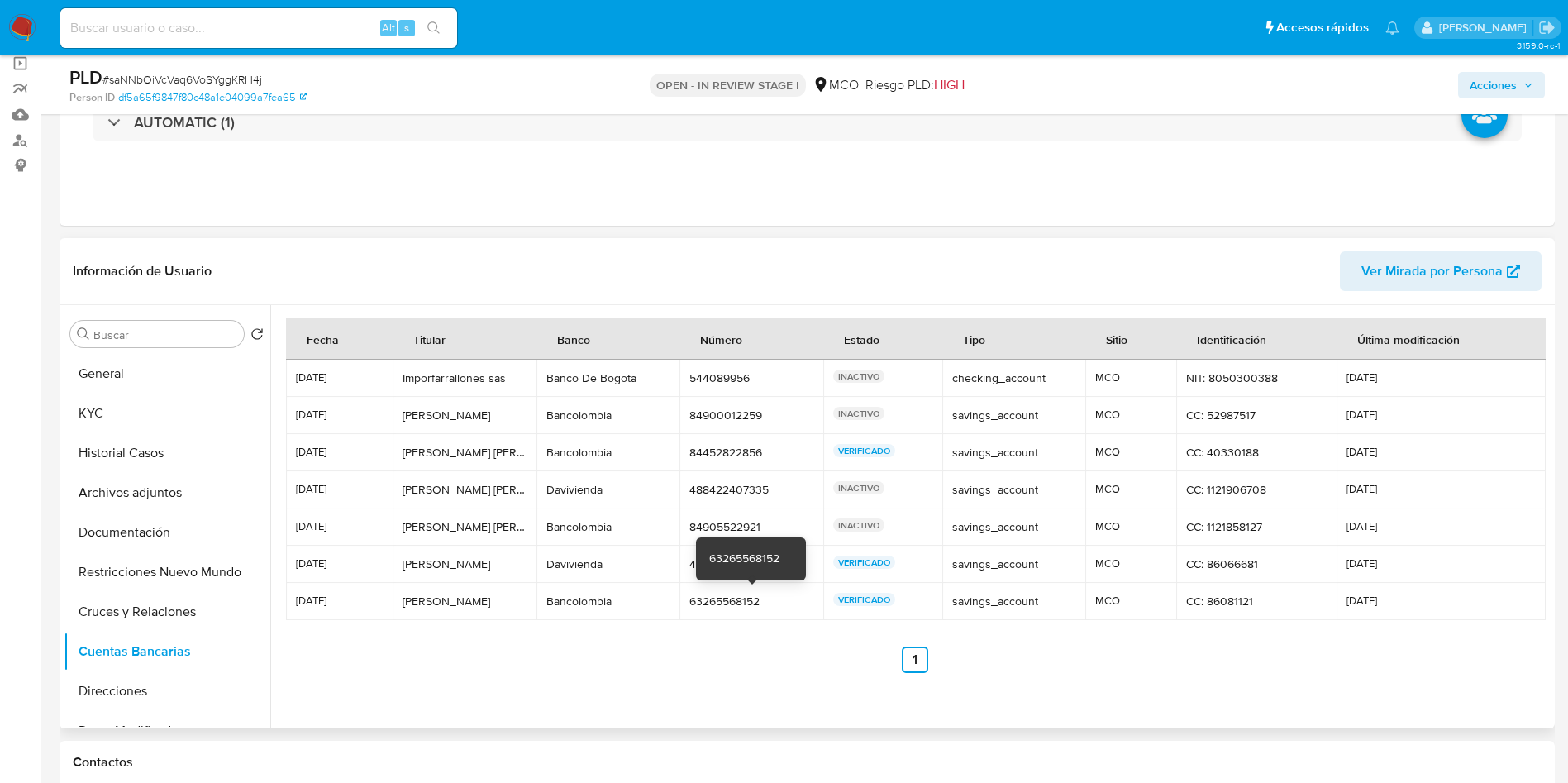
scroll to position [620, 0]
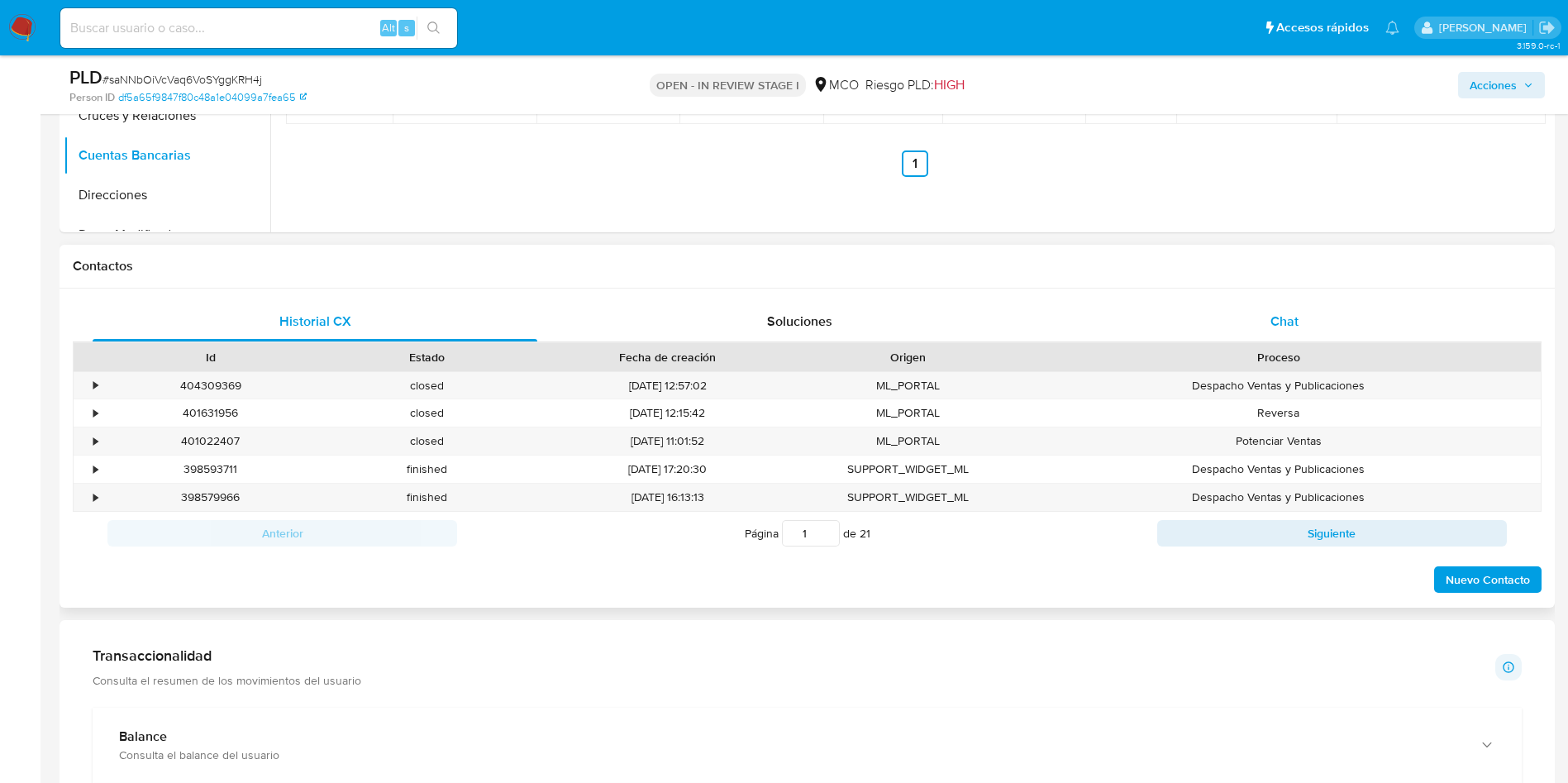
drag, startPoint x: 1239, startPoint y: 339, endPoint x: 1245, endPoint y: 318, distance: 21.8
click at [1242, 323] on div "Chat" at bounding box center [1284, 321] width 445 height 39
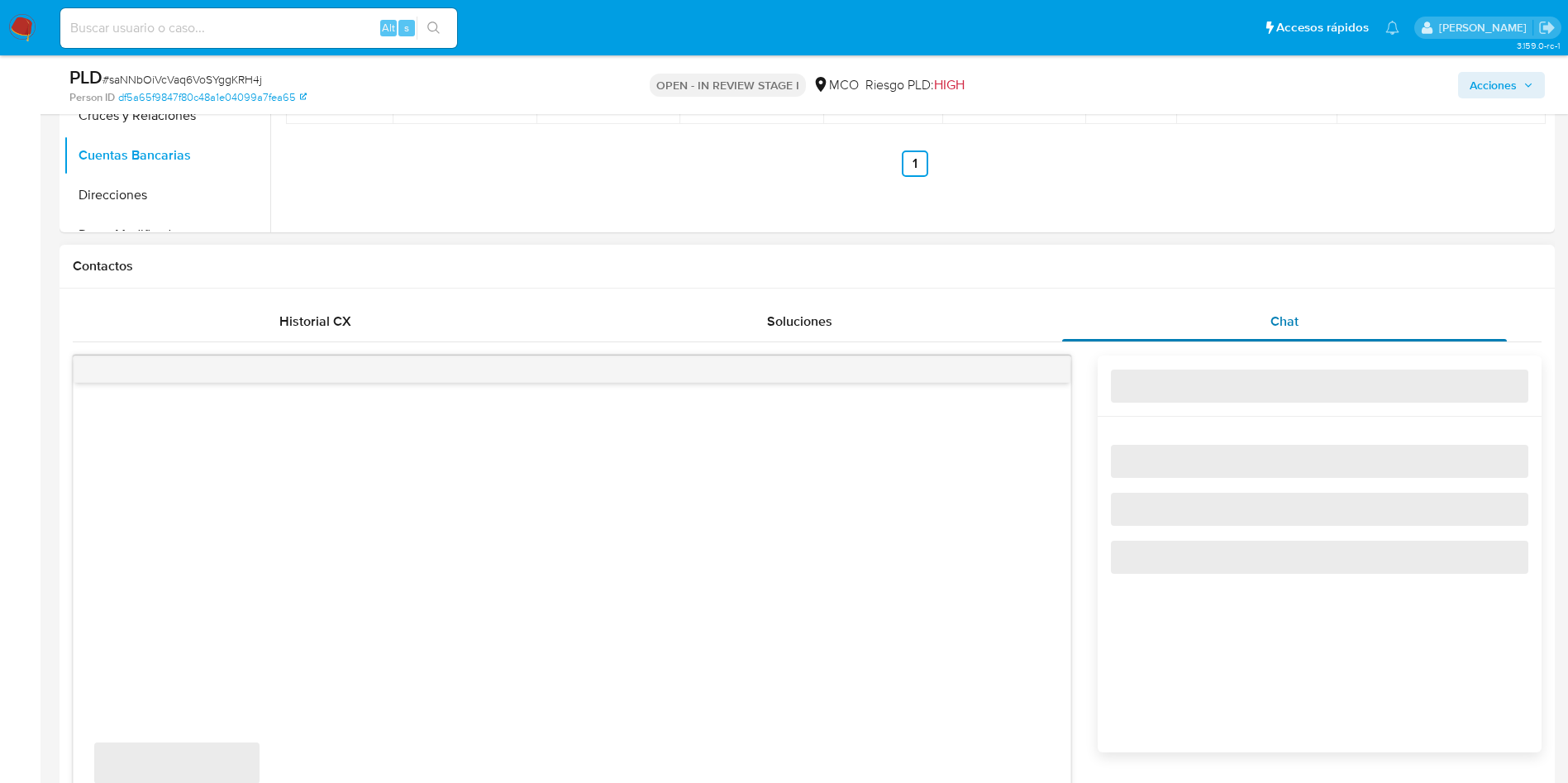
click at [1245, 318] on div "Chat" at bounding box center [1284, 321] width 445 height 39
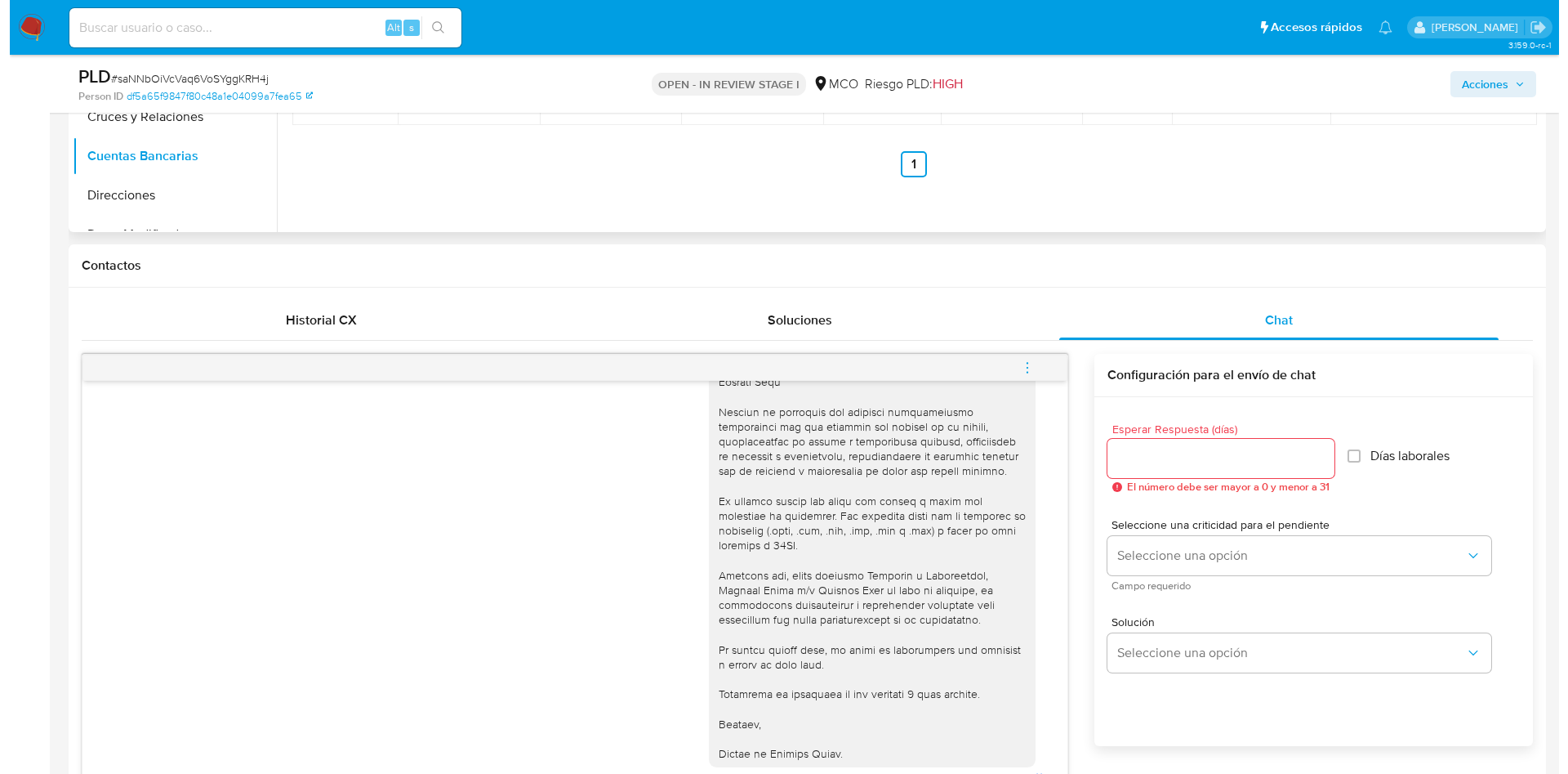
scroll to position [123, 0]
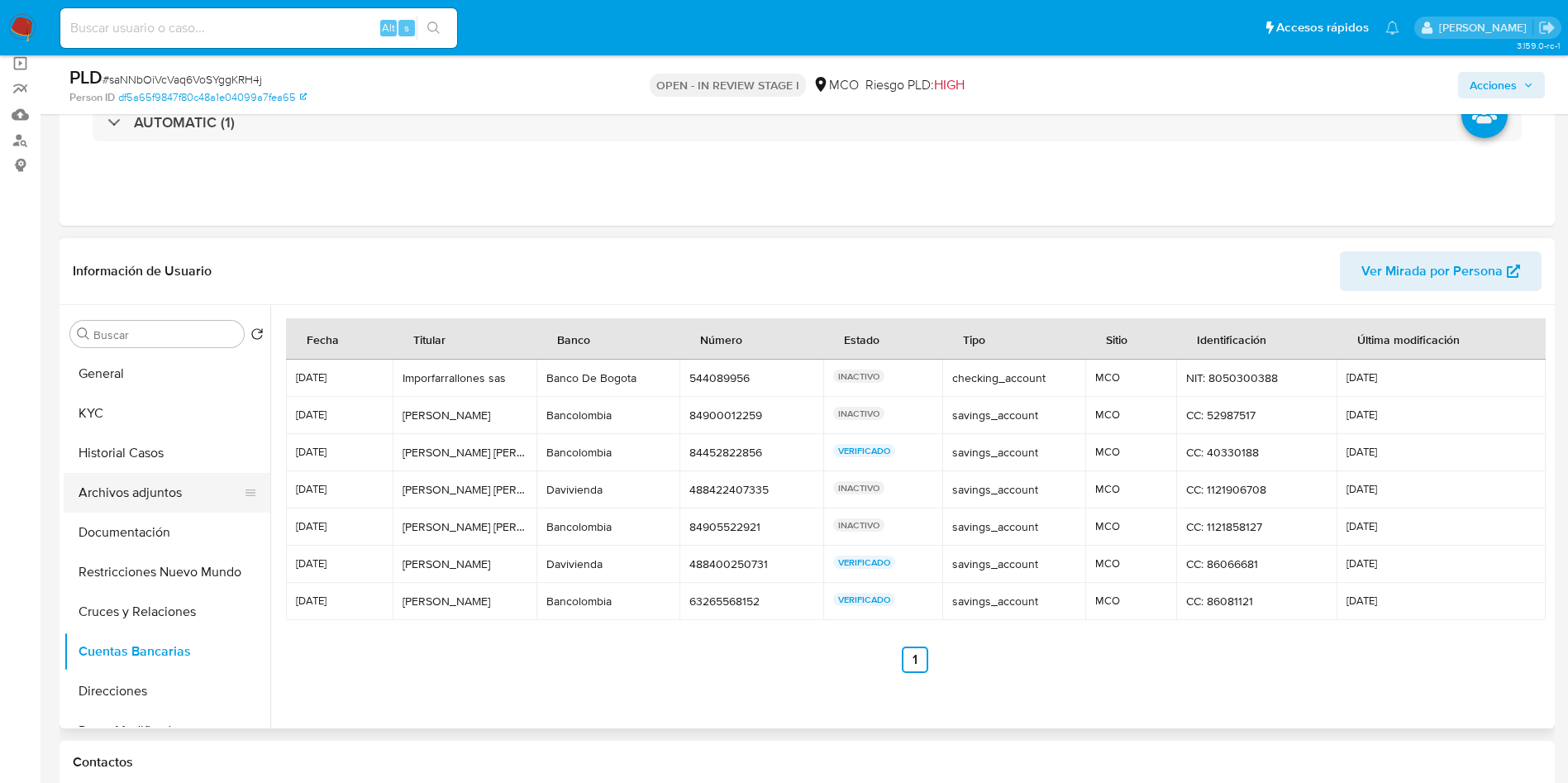
click at [183, 501] on button "Archivos adjuntos" at bounding box center [160, 492] width 193 height 39
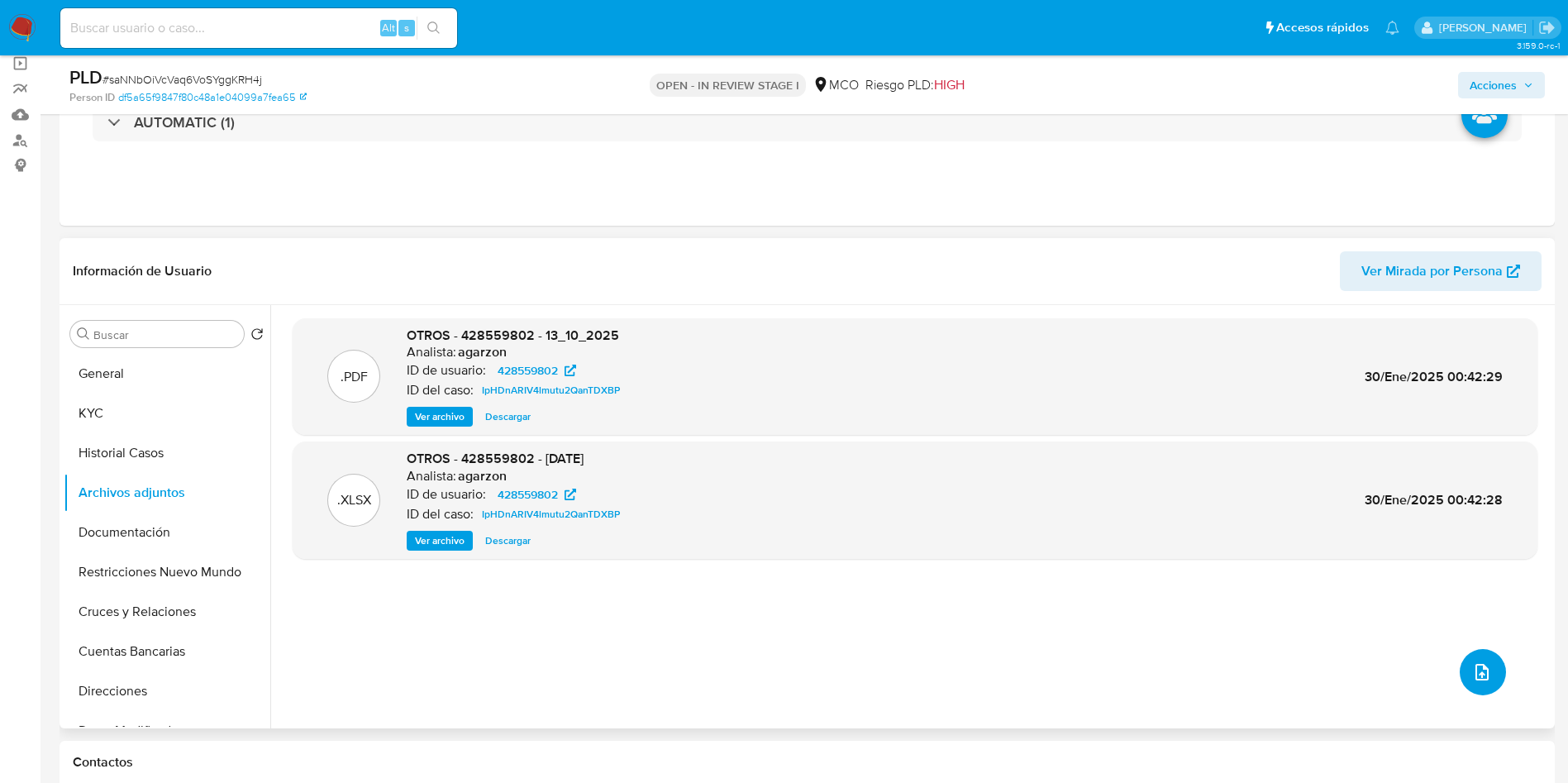
click at [1489, 677] on button "upload-file" at bounding box center [1483, 672] width 46 height 46
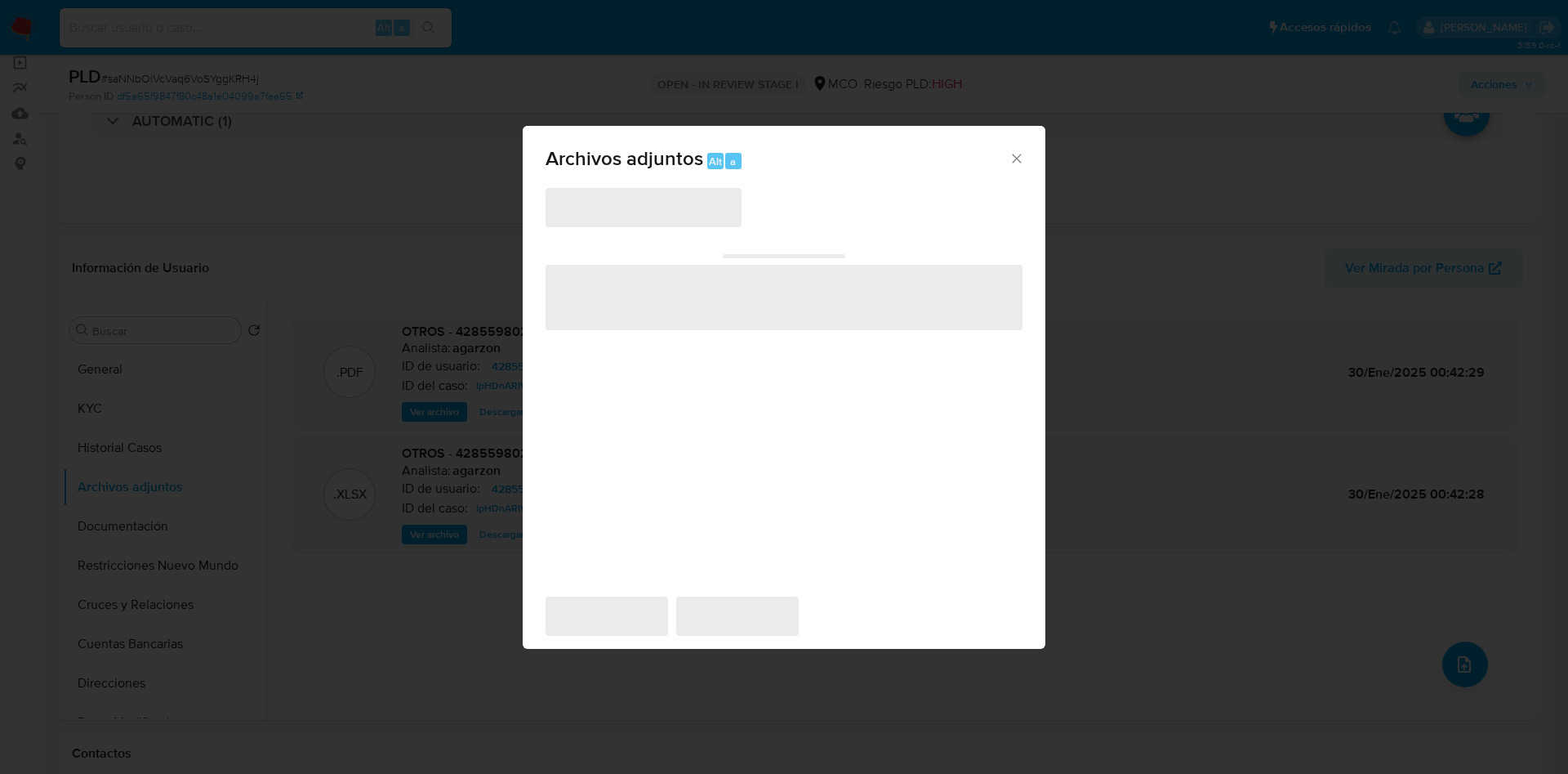
click at [632, 215] on span "‌" at bounding box center [643, 207] width 196 height 39
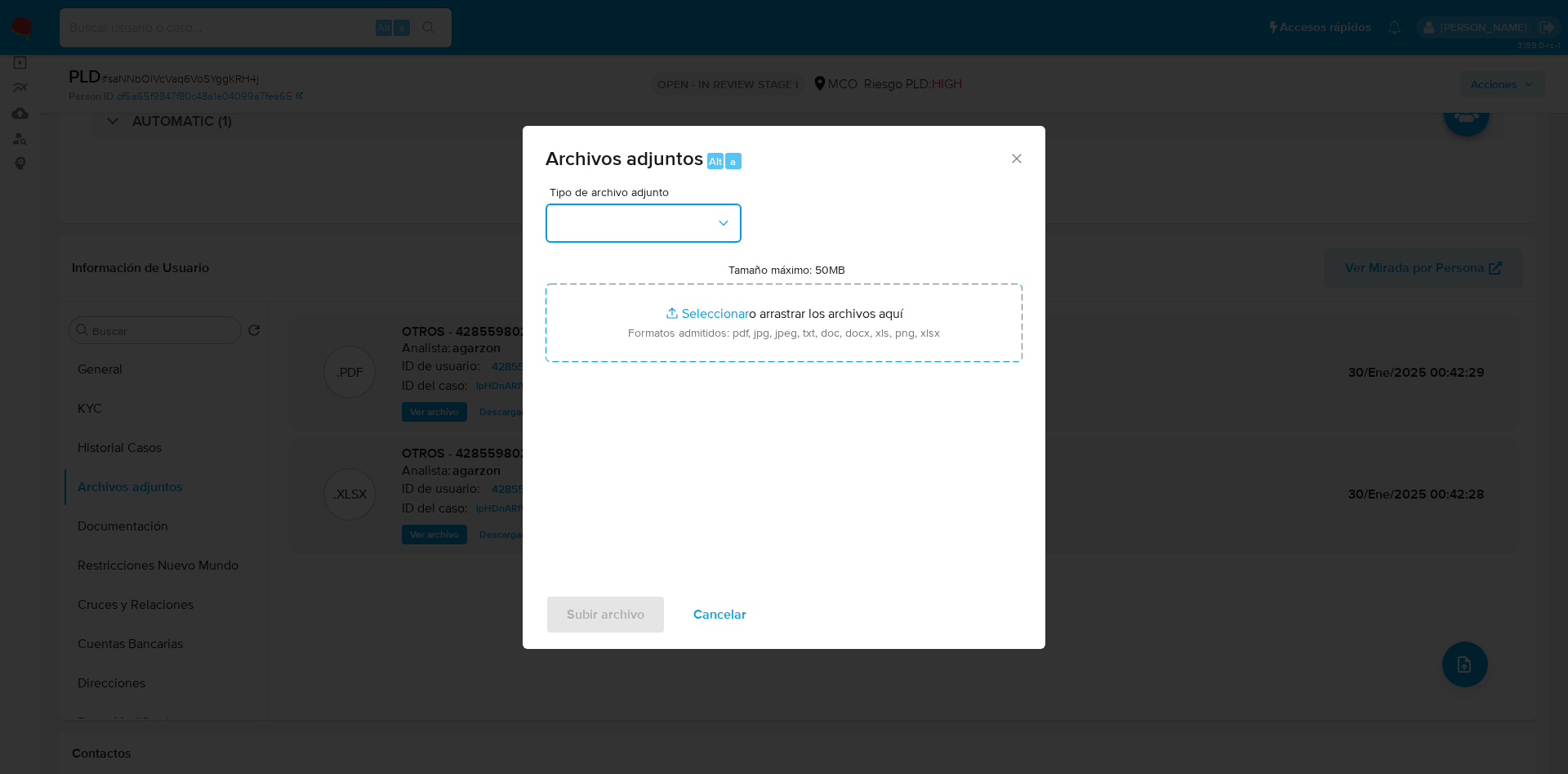
click at [692, 212] on button "button" at bounding box center [643, 223] width 196 height 39
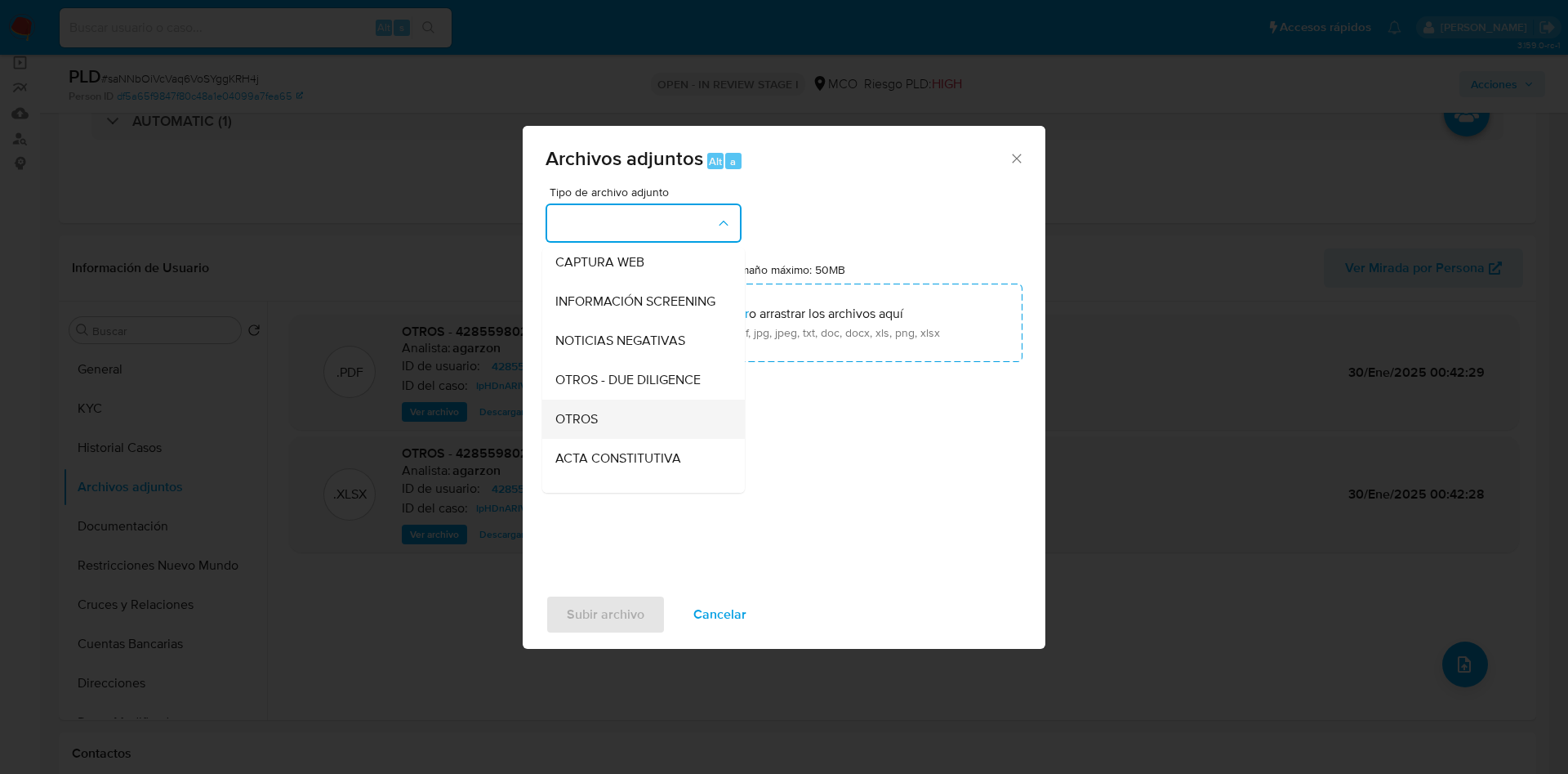
click at [603, 436] on div "OTROS" at bounding box center [638, 419] width 166 height 39
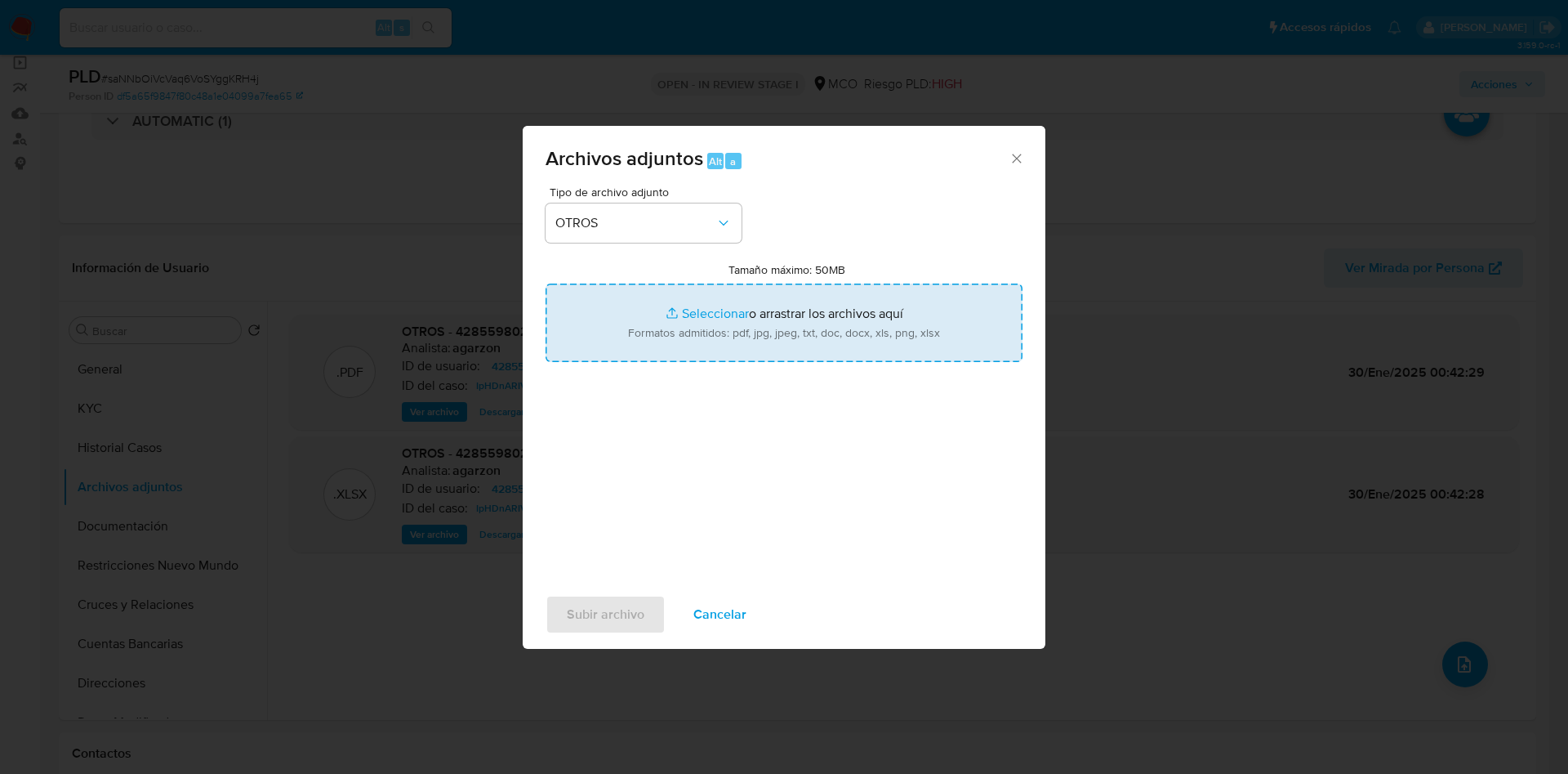
click at [737, 330] on input "Tamaño máximo: 50MB Seleccionar archivos" at bounding box center [784, 322] width 477 height 79
type input "C:\fakepath\428559802 - 16_09_2025.pdf"
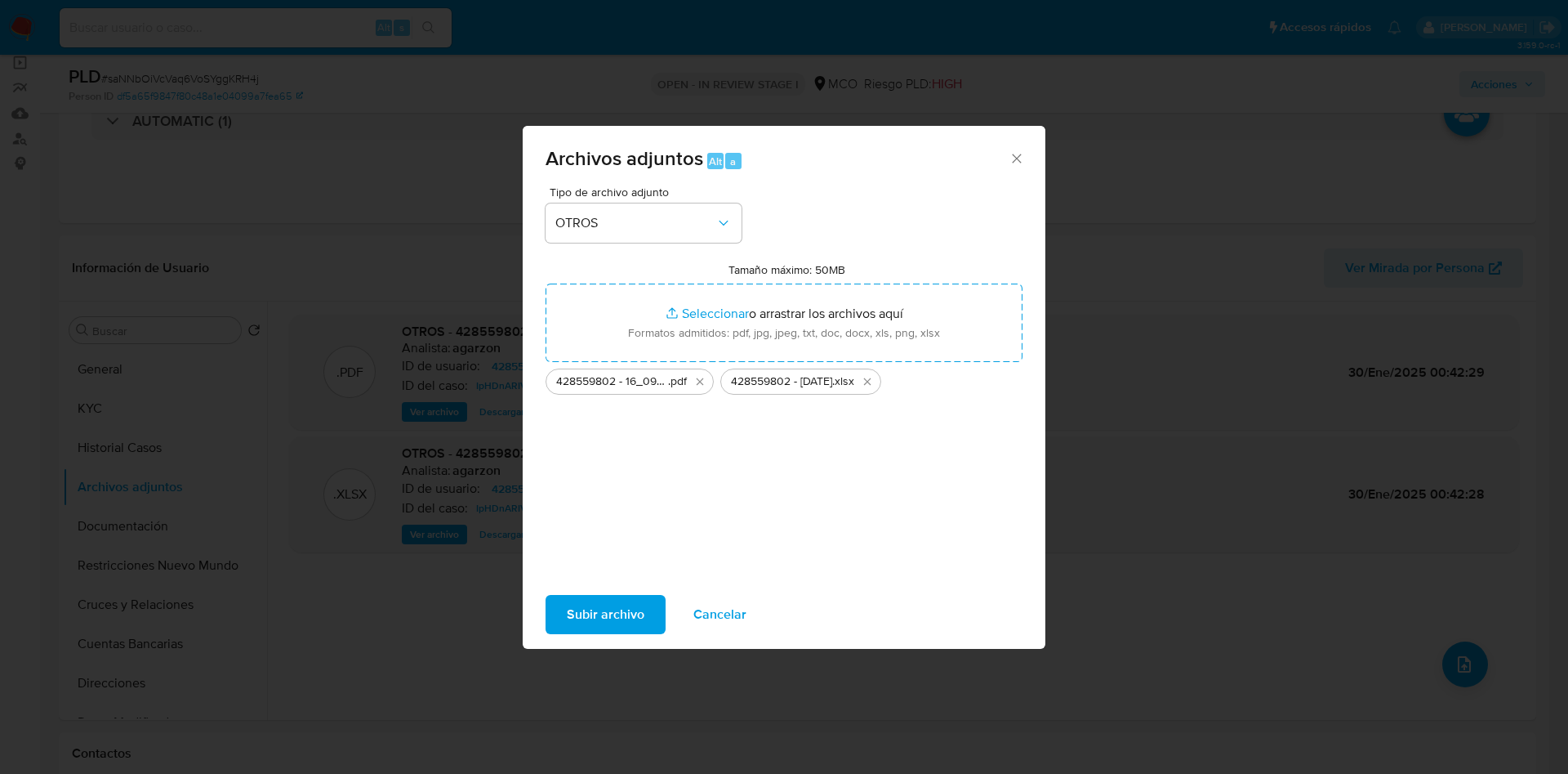
click at [615, 624] on span "Subir archivo" at bounding box center [606, 613] width 78 height 36
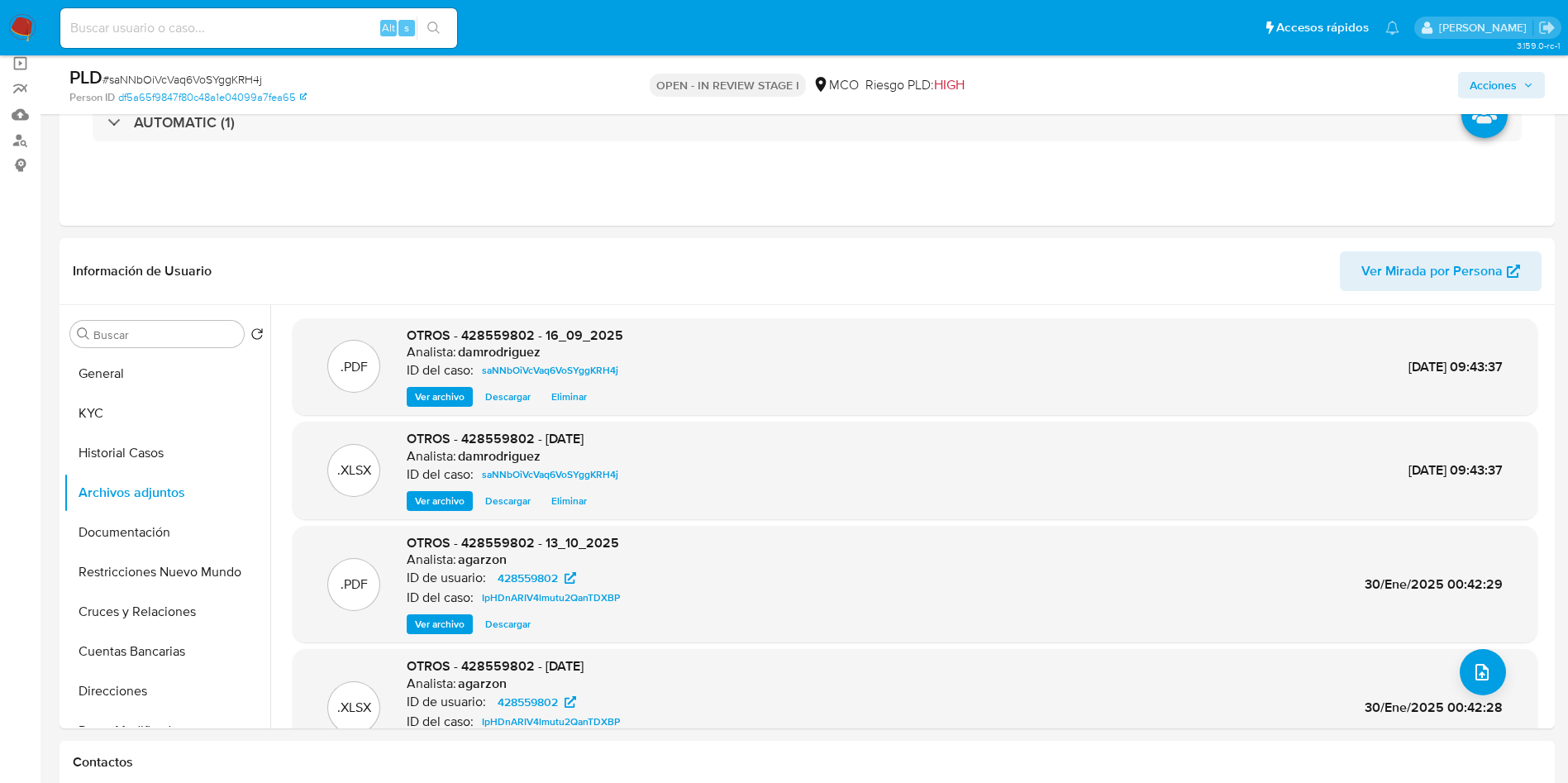
click at [1510, 82] on span "Acciones" at bounding box center [1493, 85] width 47 height 27
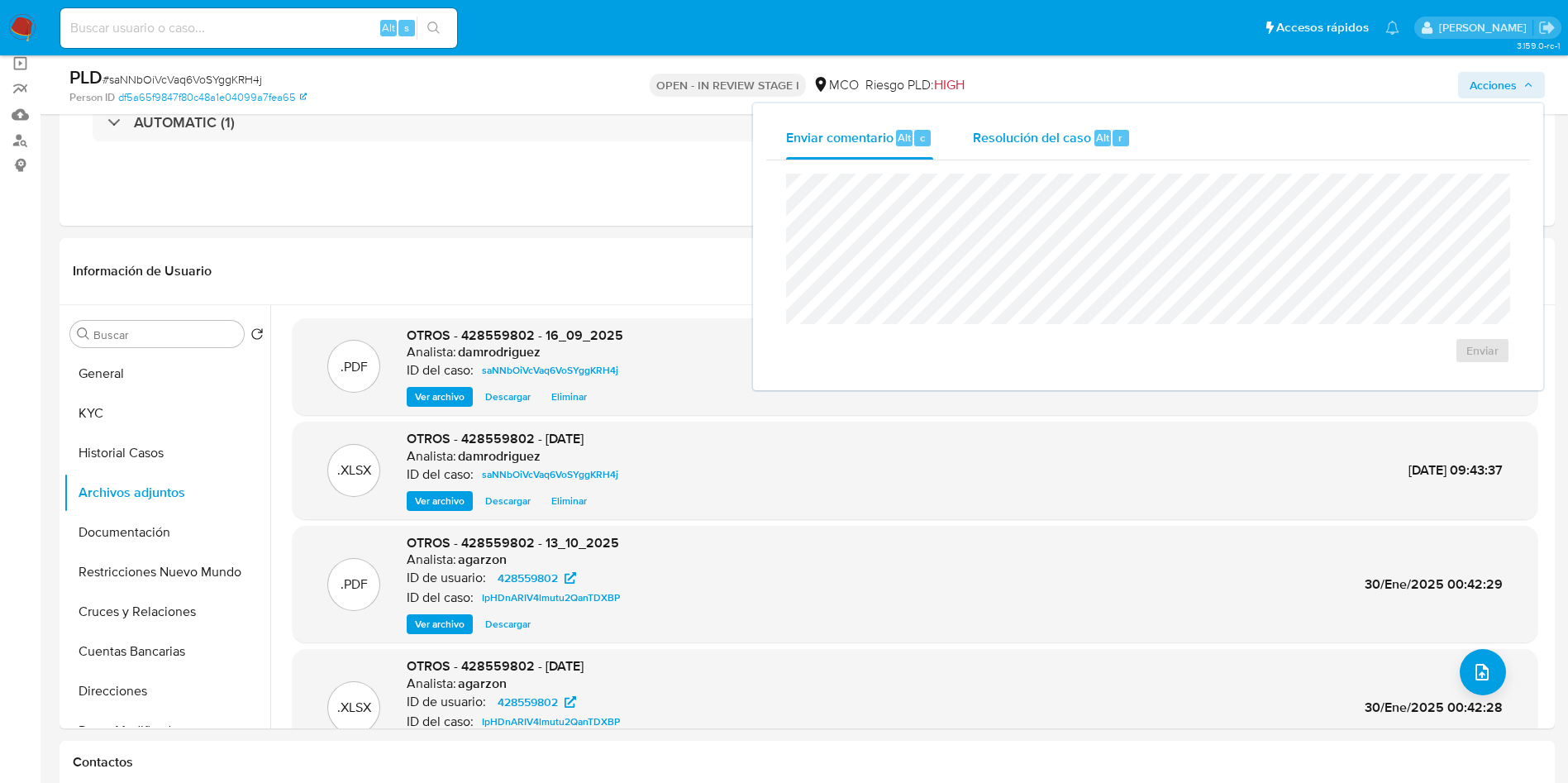
click at [1134, 118] on button "Resolución del caso Alt r" at bounding box center [1052, 137] width 198 height 43
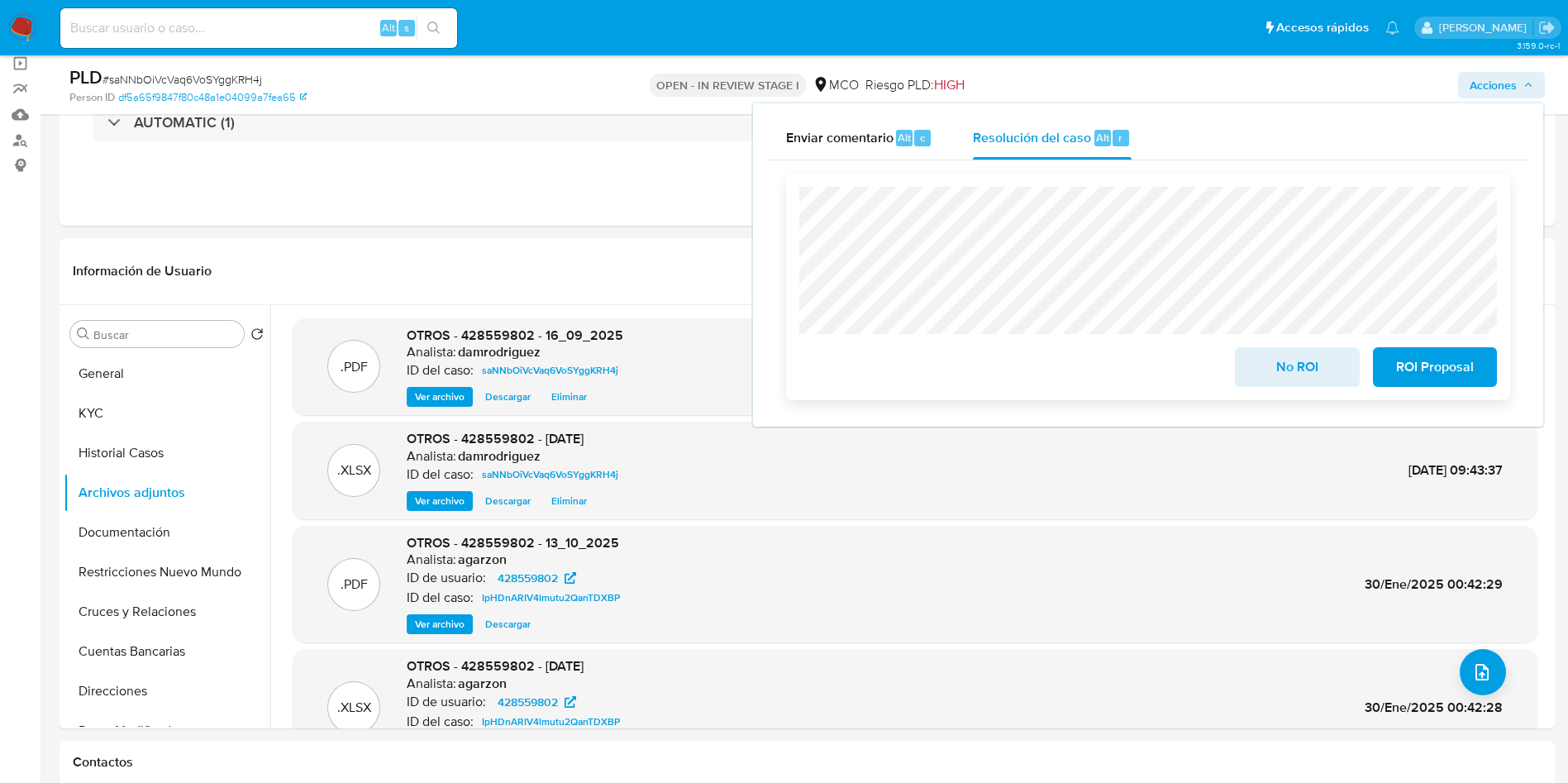
click at [1431, 390] on div "No ROI ROI Proposal" at bounding box center [1148, 286] width 725 height 226
click at [1431, 384] on span "ROI Proposal" at bounding box center [1435, 366] width 81 height 36
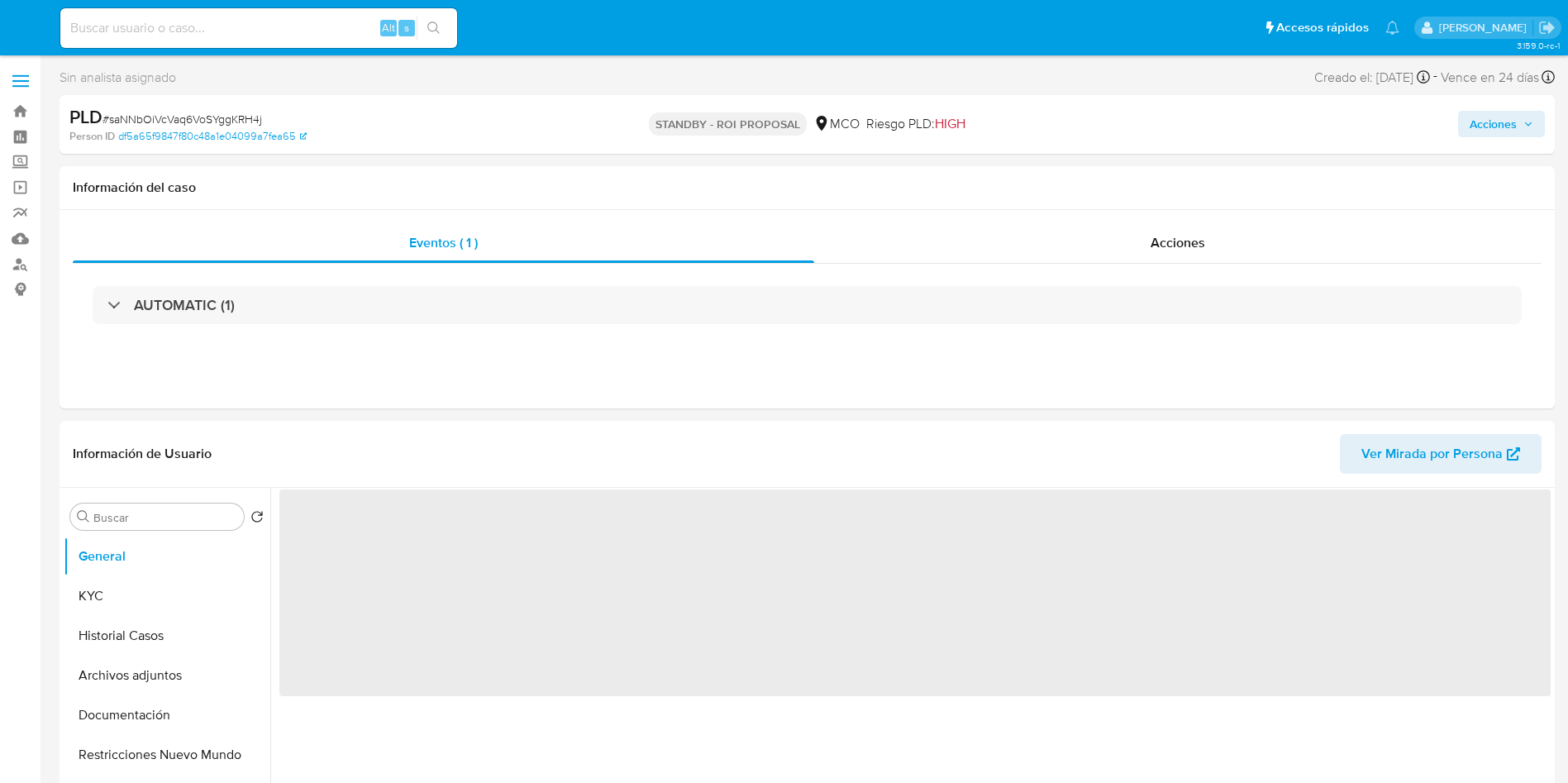
select select "10"
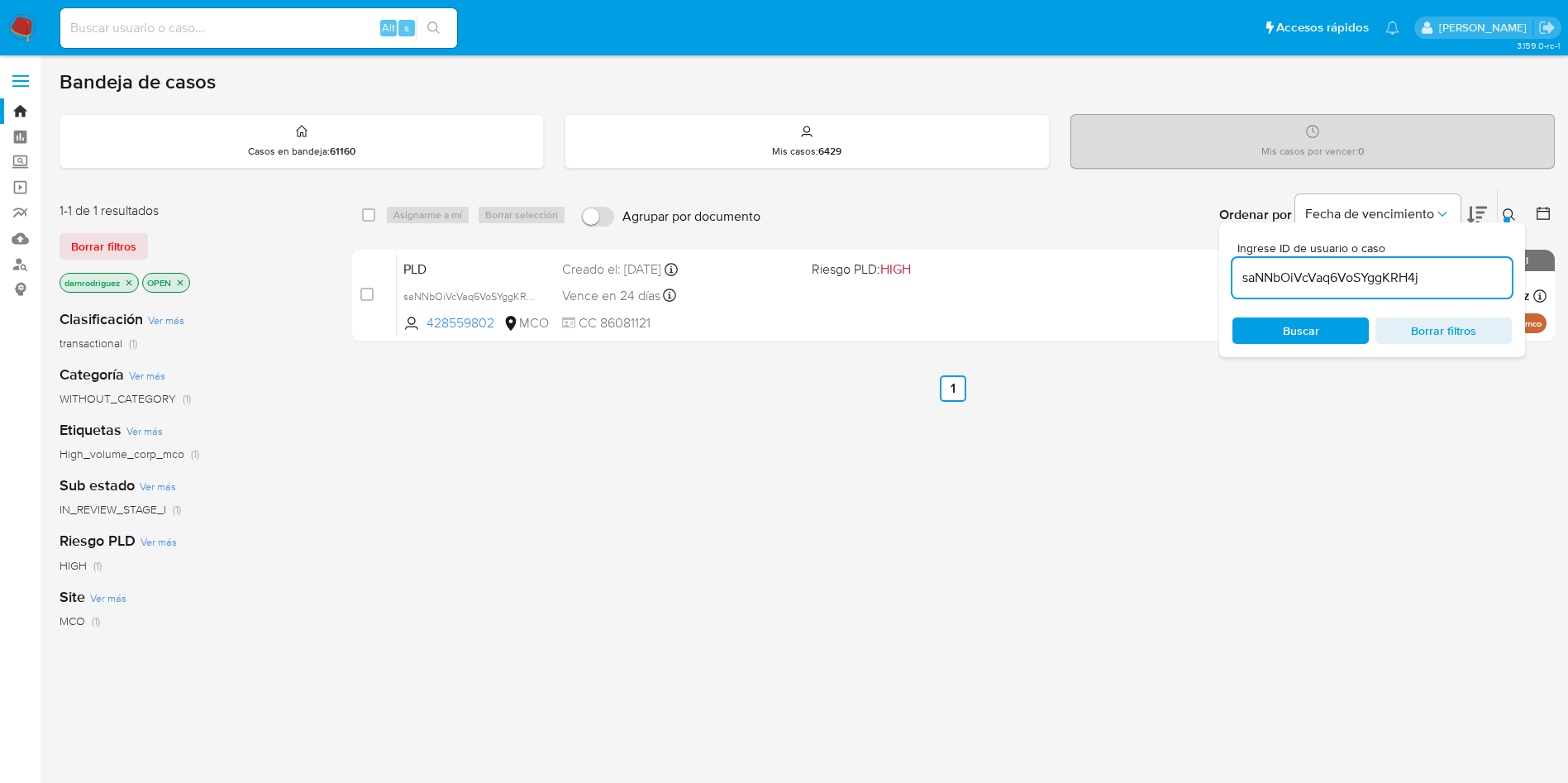
click at [30, 26] on img at bounding box center [23, 28] width 28 height 28
